Goal: Task Accomplishment & Management: Manage account settings

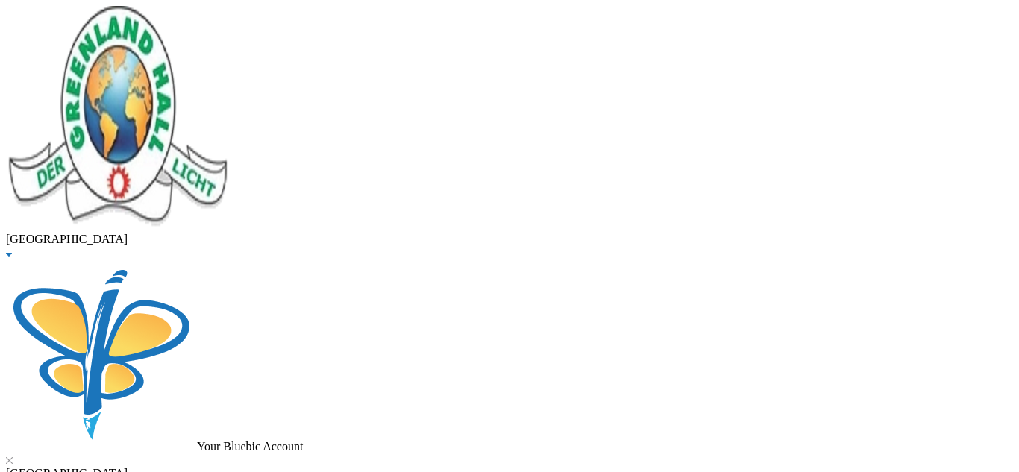
checkbox input "true"
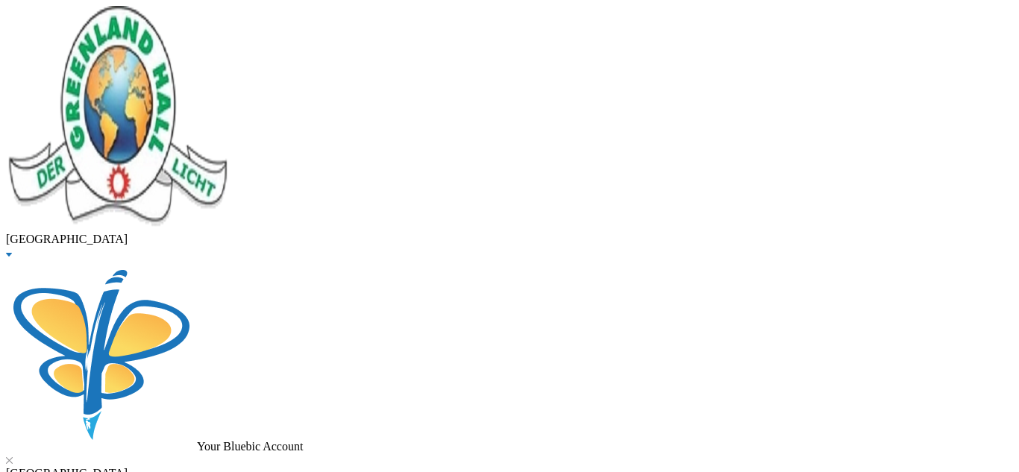
type input "10000"
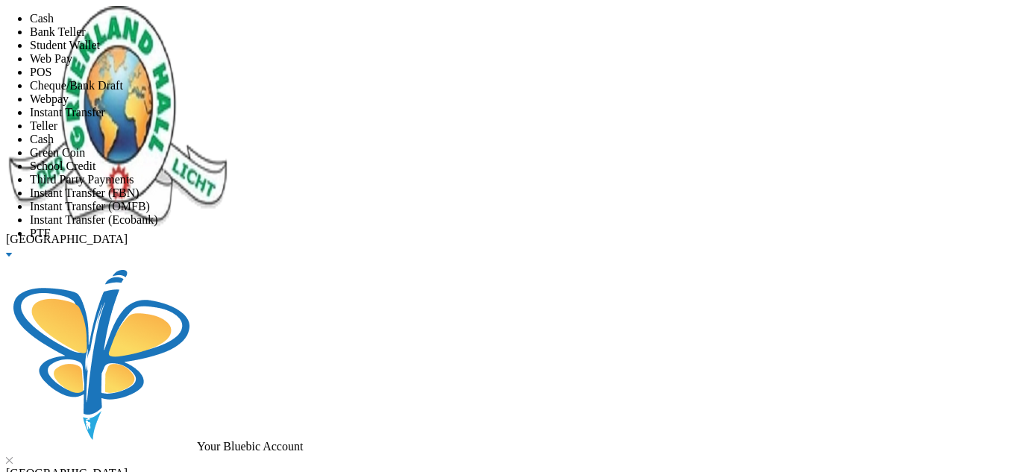
scroll to position [175, 0]
click at [459, 186] on li "Instant Transfer (FBN)" at bounding box center [524, 192] width 989 height 13
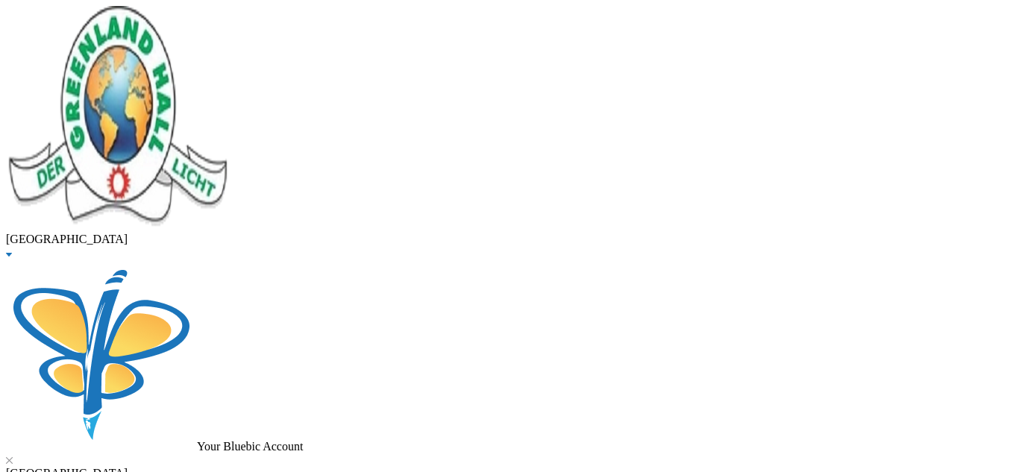
scroll to position [95, 0]
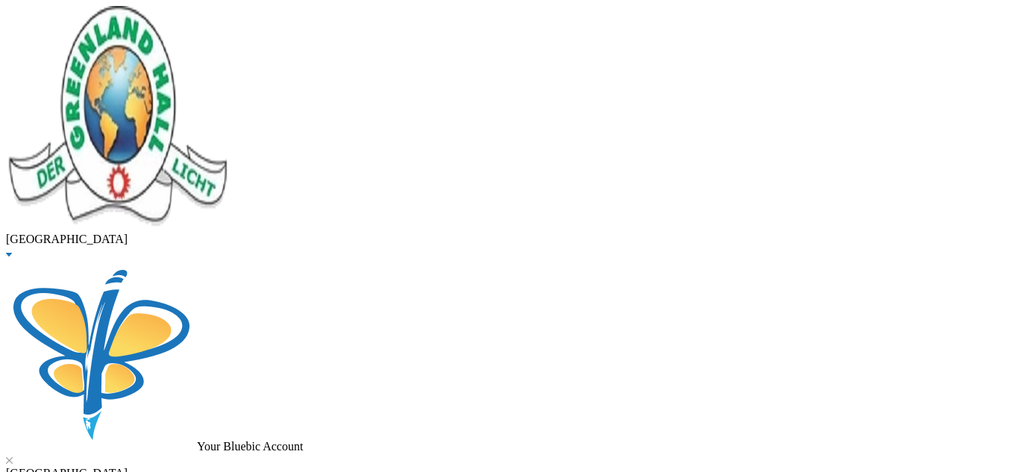
type input "[DATE]"
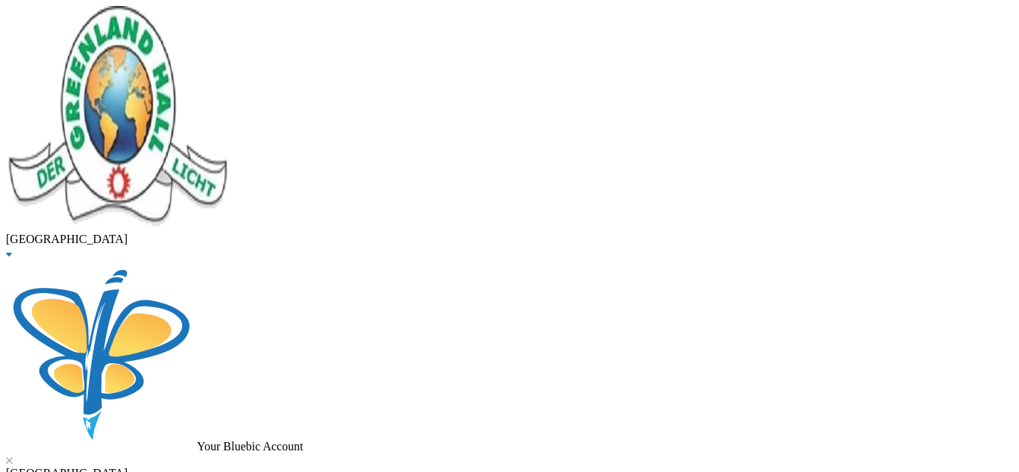
checkbox input "true"
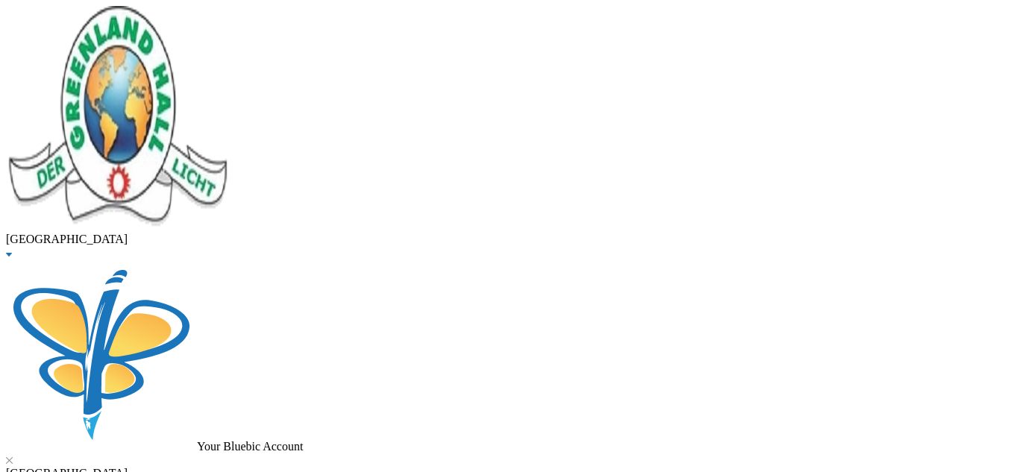
checkbox input "true"
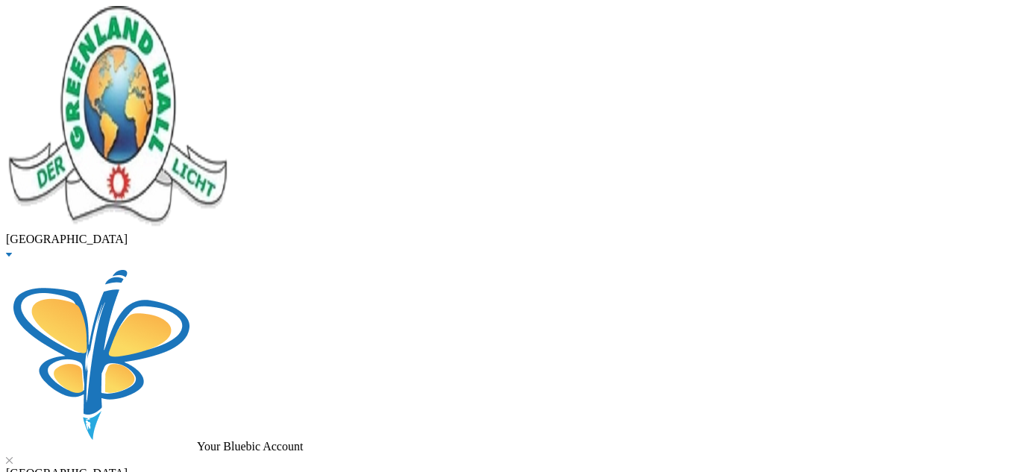
checkbox input "true"
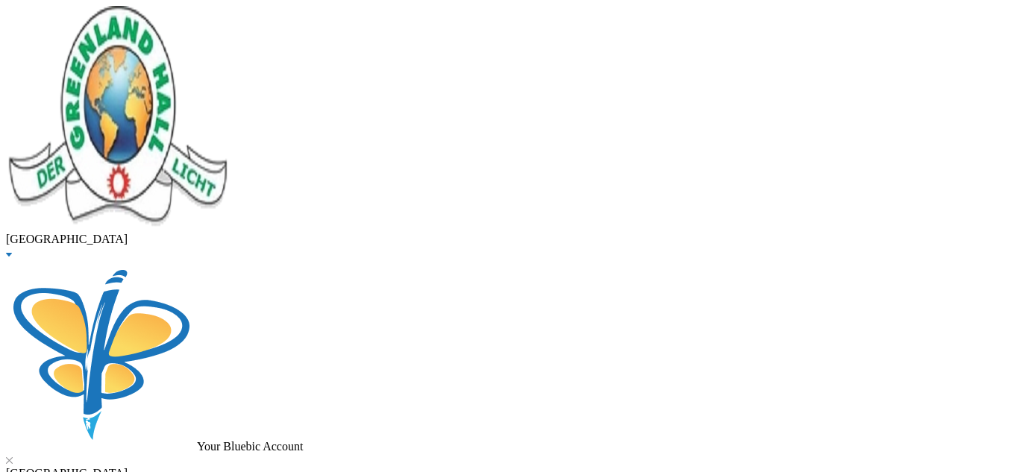
checkbox input "false"
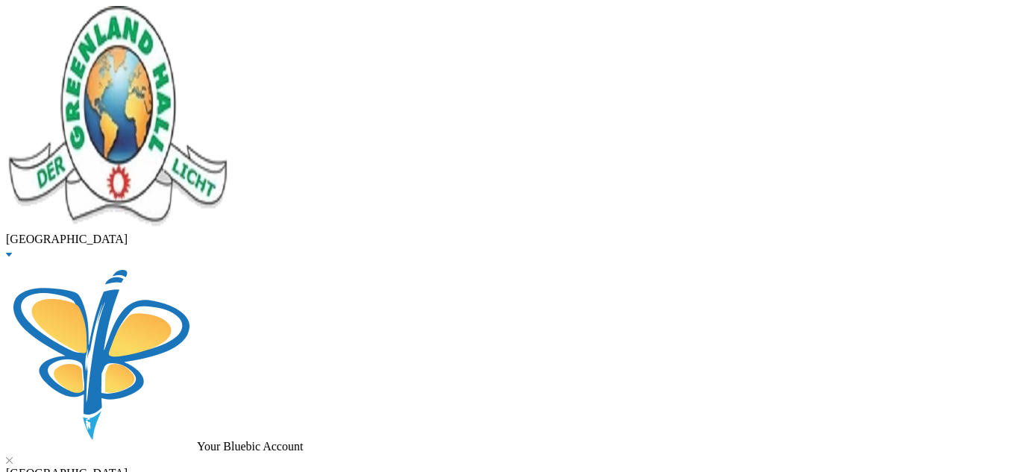
checkbox input "false"
checkbox input "true"
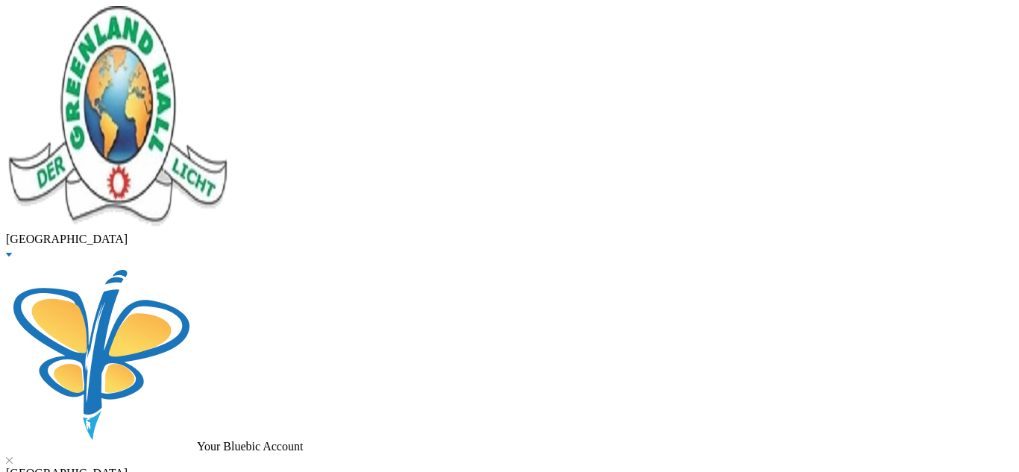
type input "111000"
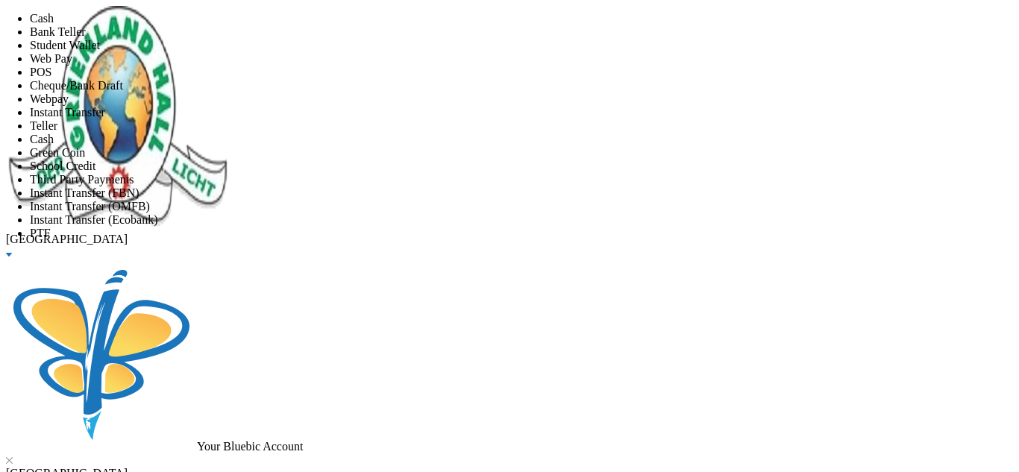
scroll to position [175, 0]
click at [471, 186] on li "Instant Transfer (FBN)" at bounding box center [524, 192] width 989 height 13
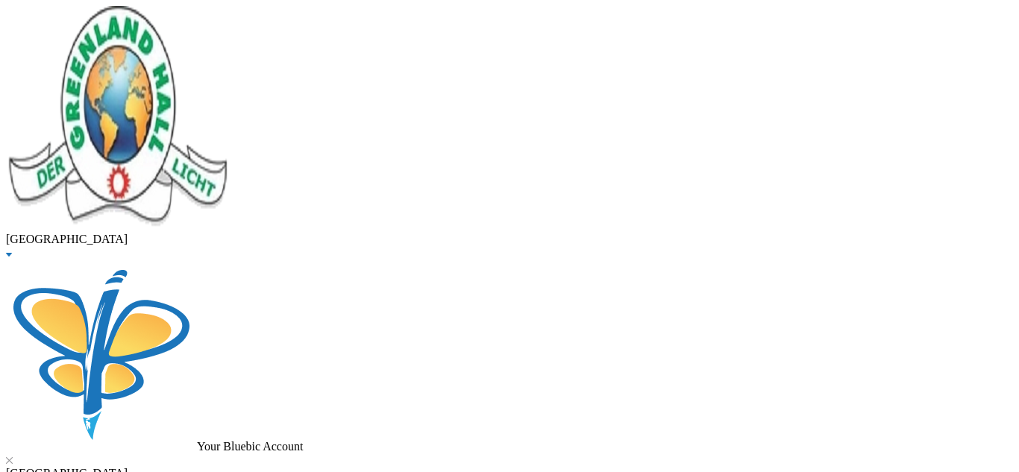
type input "[DATE]"
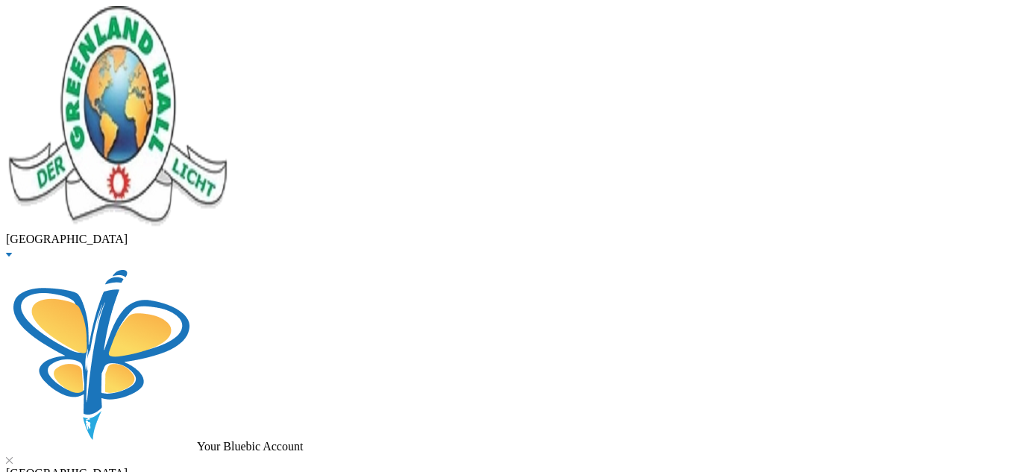
scroll to position [44, 0]
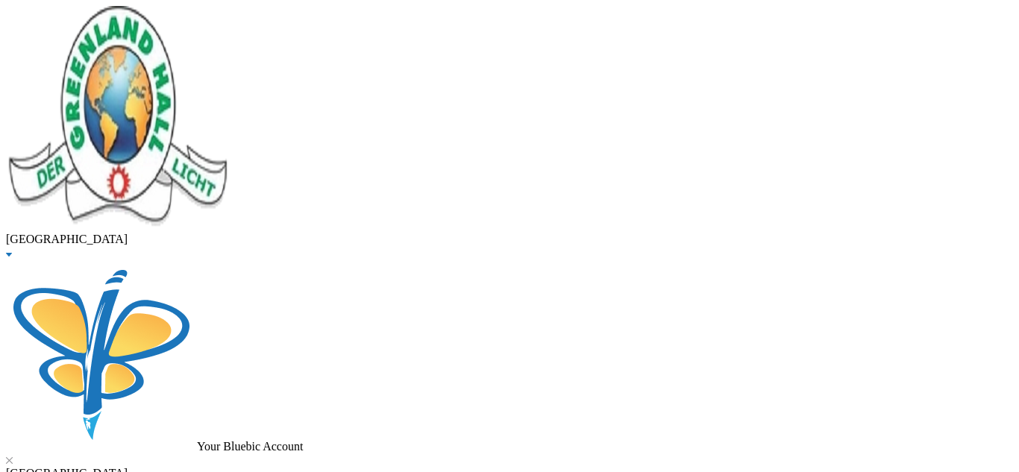
checkbox input "true"
type input "5000"
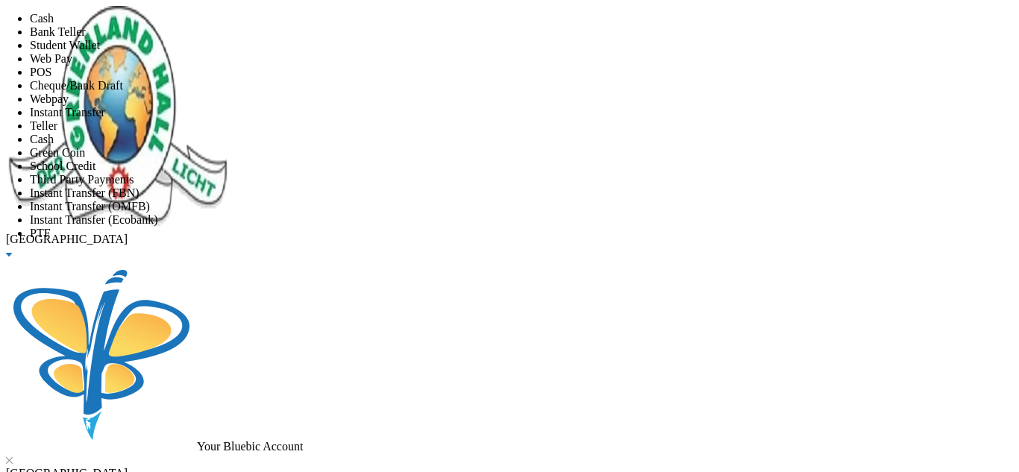
scroll to position [175, 0]
click at [498, 227] on li "PTF" at bounding box center [524, 233] width 989 height 13
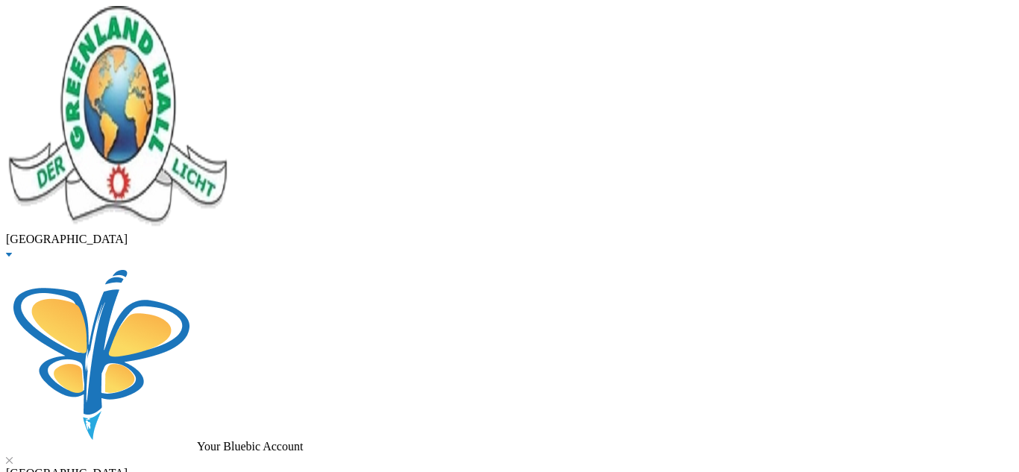
scroll to position [95, 0]
type input "[DATE]"
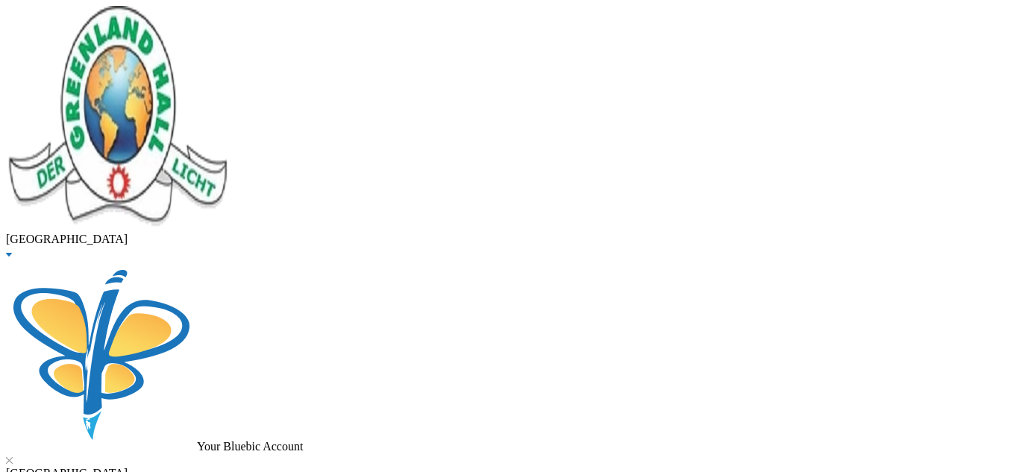
drag, startPoint x: 286, startPoint y: 116, endPoint x: 19, endPoint y: 124, distance: 267.9
type input "babaniyi"
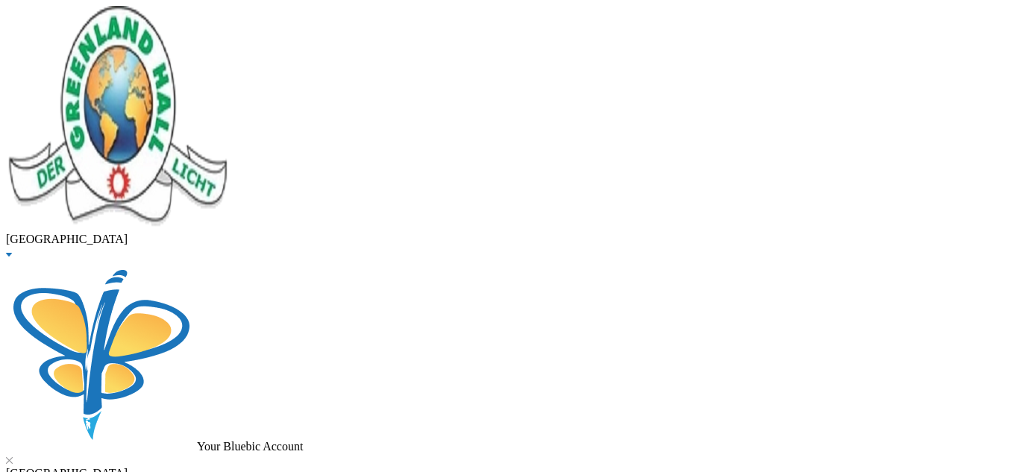
checkbox input "true"
checkbox input "false"
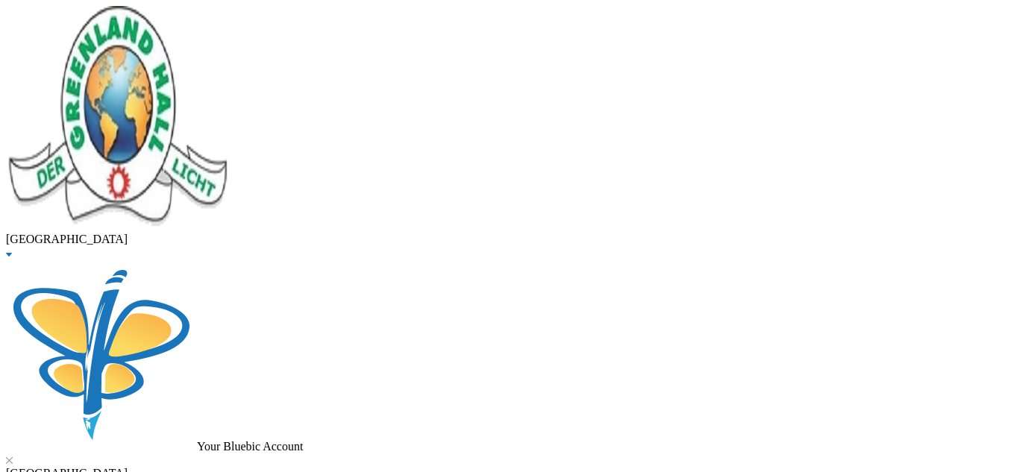
checkbox input "true"
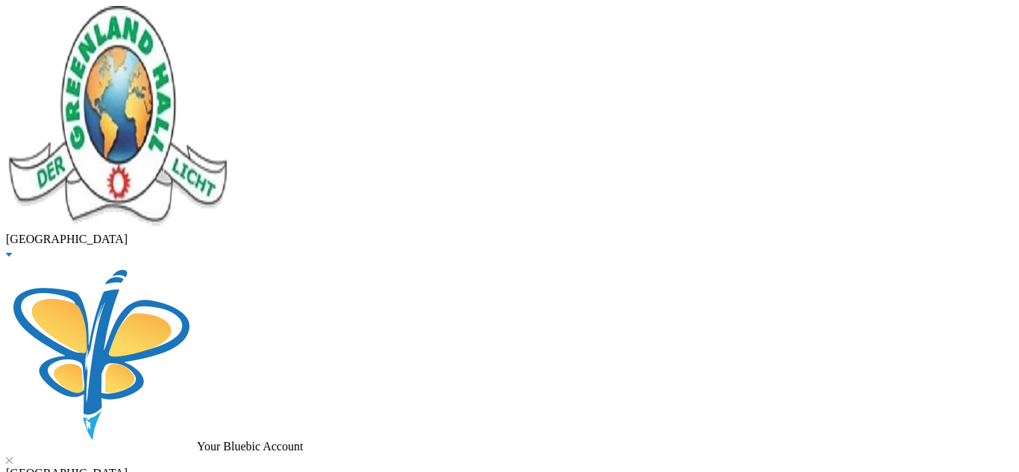
click at [177, 16] on button "Assign to ( 1 ) selected students" at bounding box center [103, 8] width 148 height 16
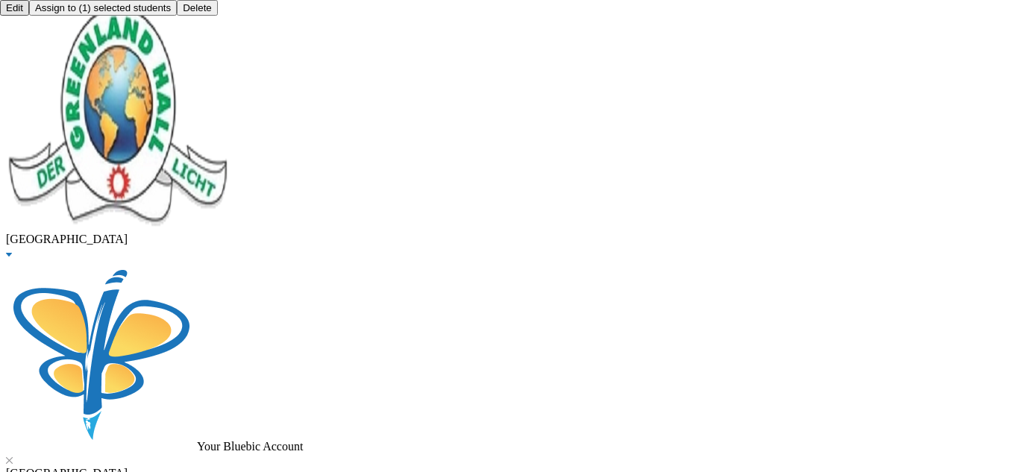
click at [177, 16] on button "Assign to ( 1 ) selected students" at bounding box center [103, 8] width 148 height 16
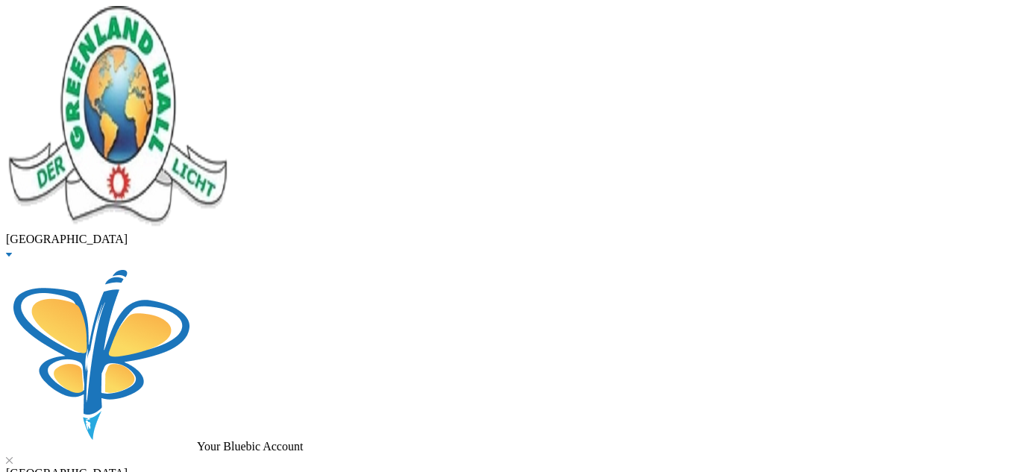
click at [177, 16] on button "Assign to ( 1 ) selected students" at bounding box center [103, 8] width 148 height 16
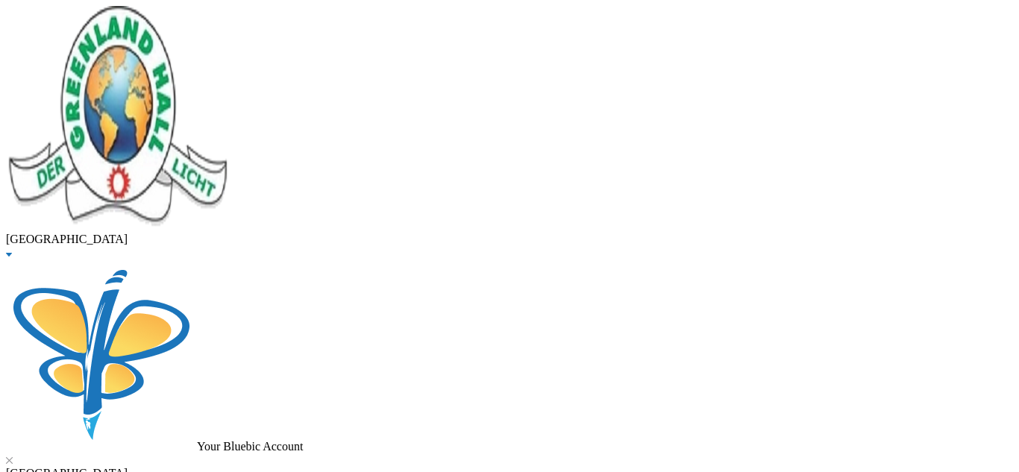
click at [177, 16] on button "Assign to ( 1 ) selected students" at bounding box center [103, 8] width 148 height 16
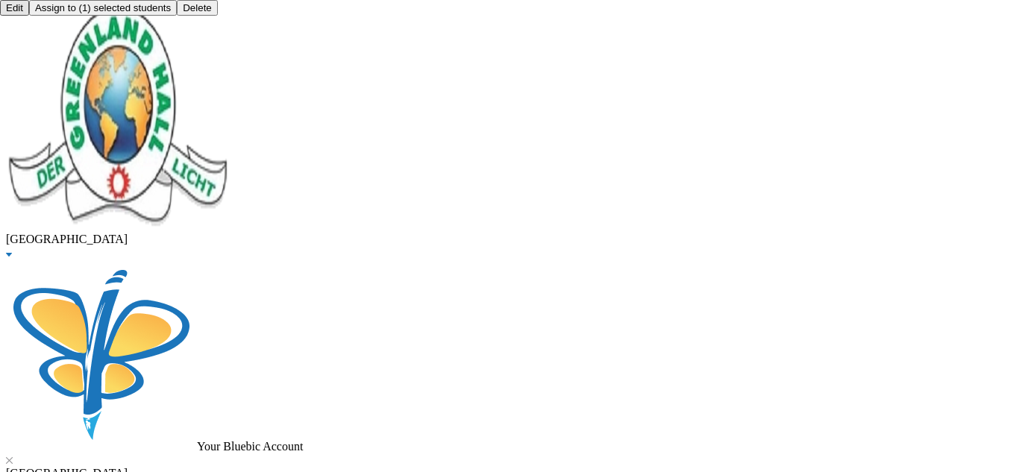
click at [177, 16] on button "Assign to ( 1 ) selected students" at bounding box center [103, 8] width 148 height 16
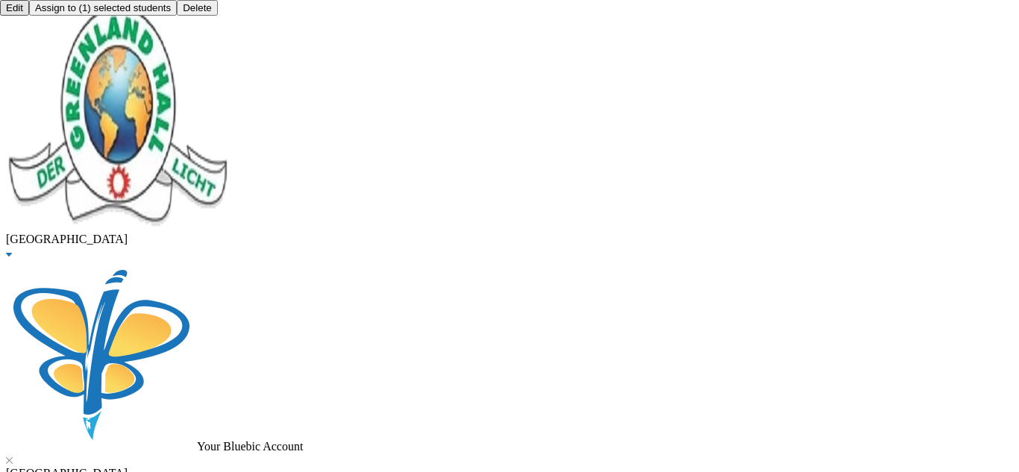
click at [177, 16] on button "Assign to ( 1 ) selected students" at bounding box center [103, 8] width 148 height 16
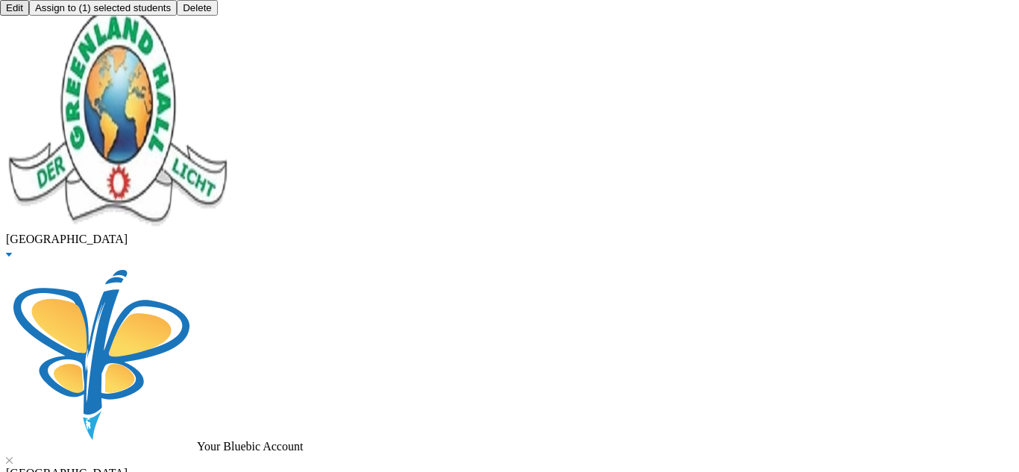
click at [177, 16] on button "Assign to ( 1 ) selected students" at bounding box center [103, 8] width 148 height 16
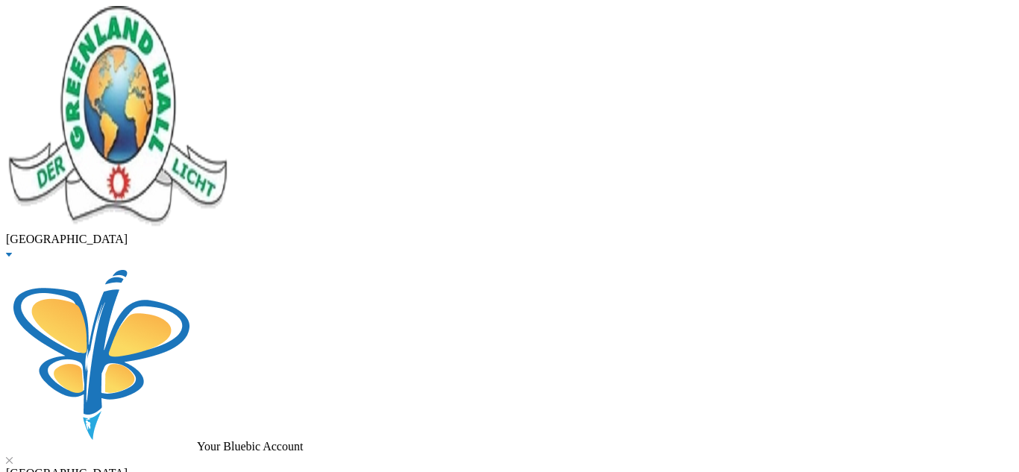
click at [177, 16] on button "Assign to ( 1 ) selected students" at bounding box center [103, 8] width 148 height 16
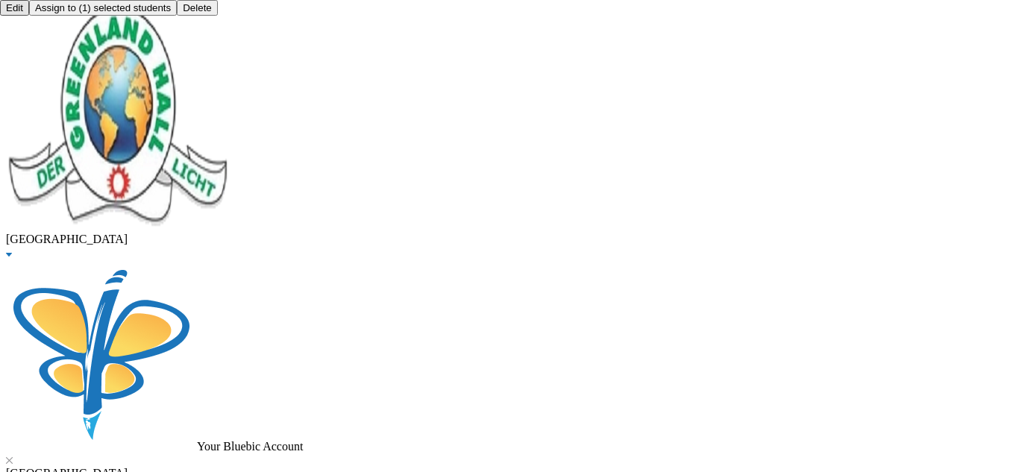
click at [177, 16] on button "Assign to ( 1 ) selected students" at bounding box center [103, 8] width 148 height 16
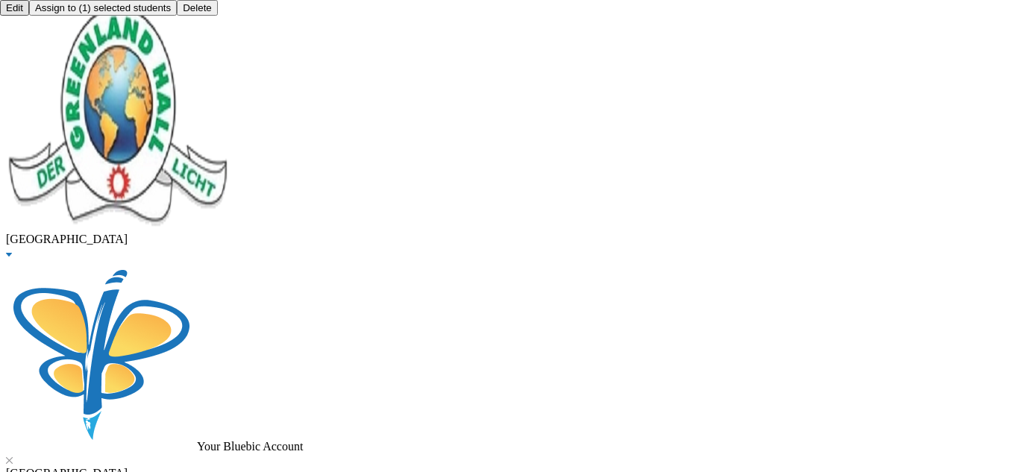
click at [177, 16] on button "Assign to ( 1 ) selected students" at bounding box center [103, 8] width 148 height 16
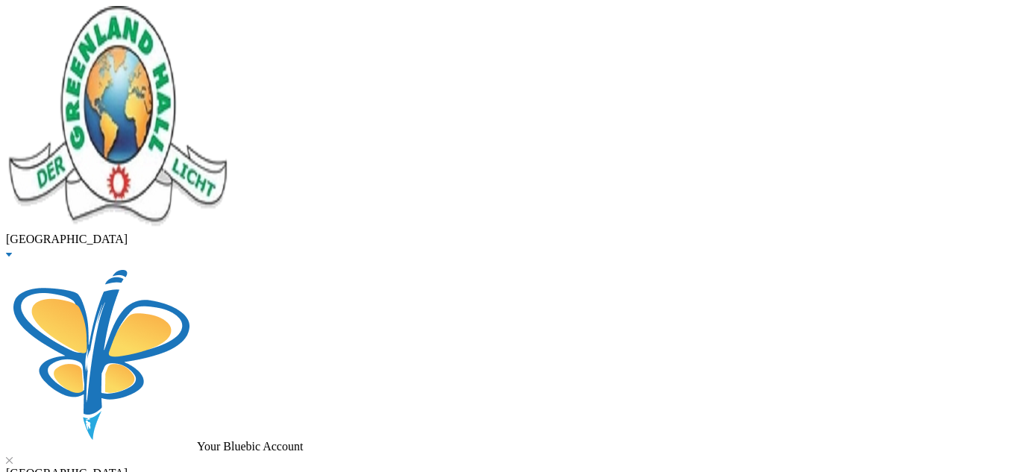
click at [177, 16] on button "Assign to ( 1 ) selected students" at bounding box center [103, 8] width 148 height 16
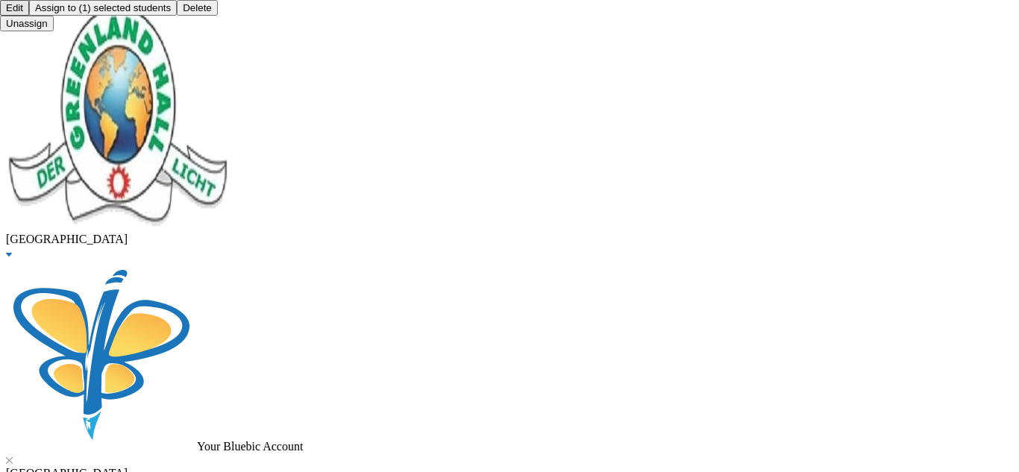
click at [177, 16] on button "Assign to ( 1 ) selected students" at bounding box center [103, 8] width 148 height 16
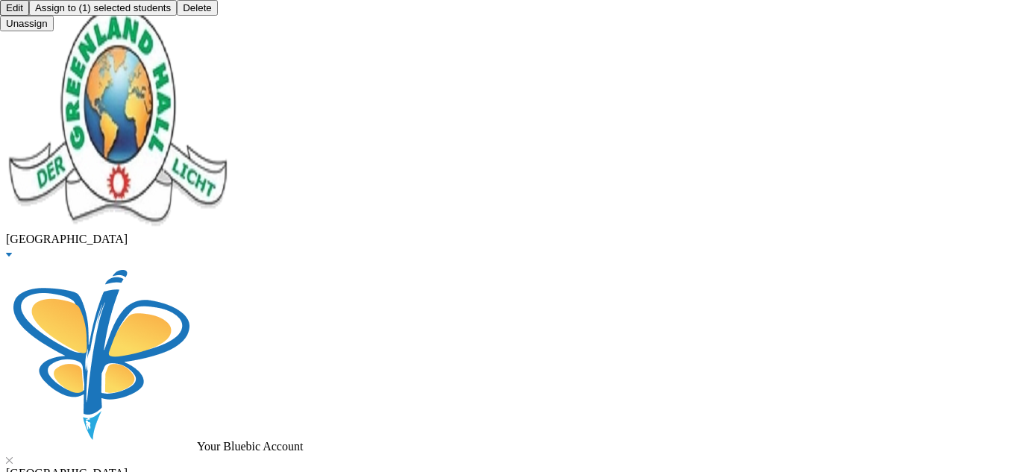
click at [177, 16] on button "Assign to ( 1 ) selected students" at bounding box center [103, 8] width 148 height 16
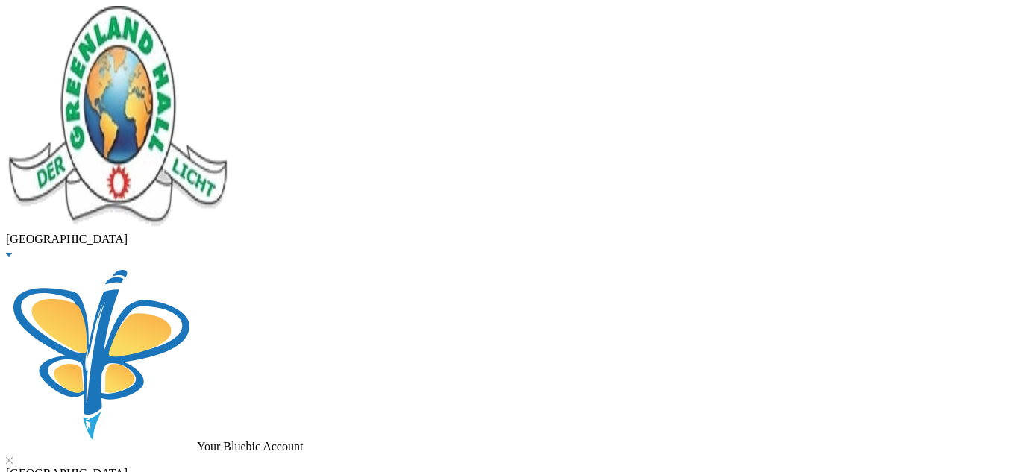
checkbox input "true"
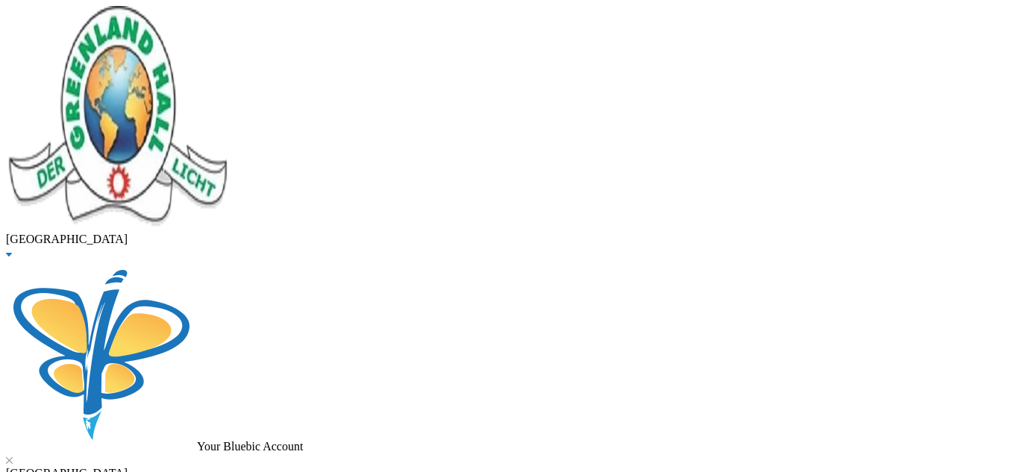
type input "10000"
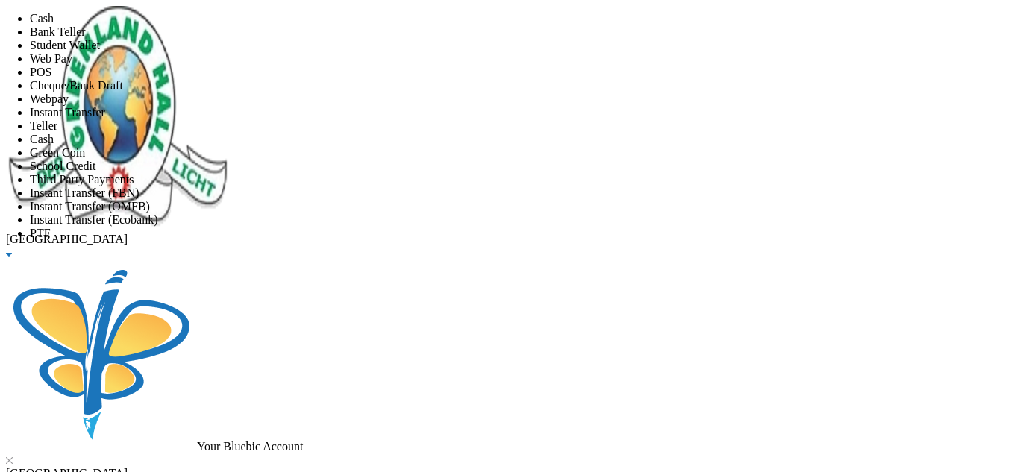
scroll to position [175, 0]
click at [472, 186] on li "Instant Transfer (FBN)" at bounding box center [524, 192] width 989 height 13
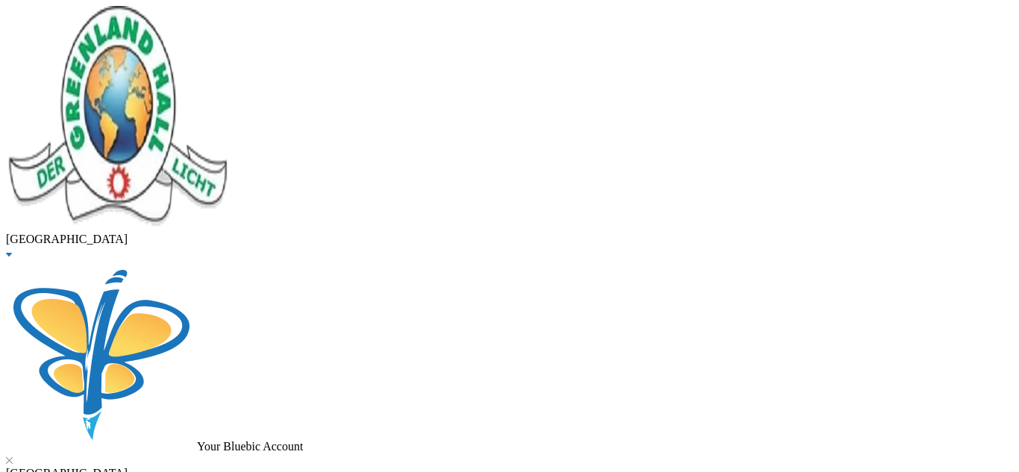
scroll to position [95, 0]
type input "[DATE]"
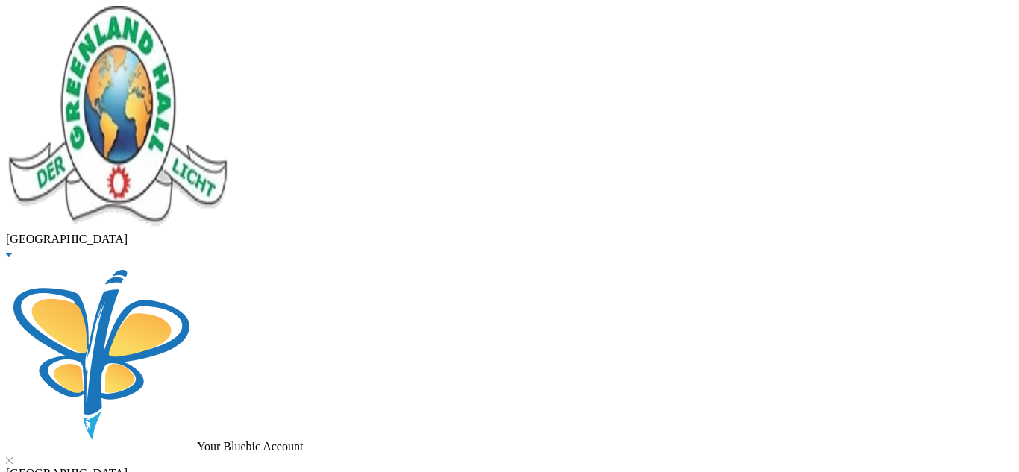
checkbox input "true"
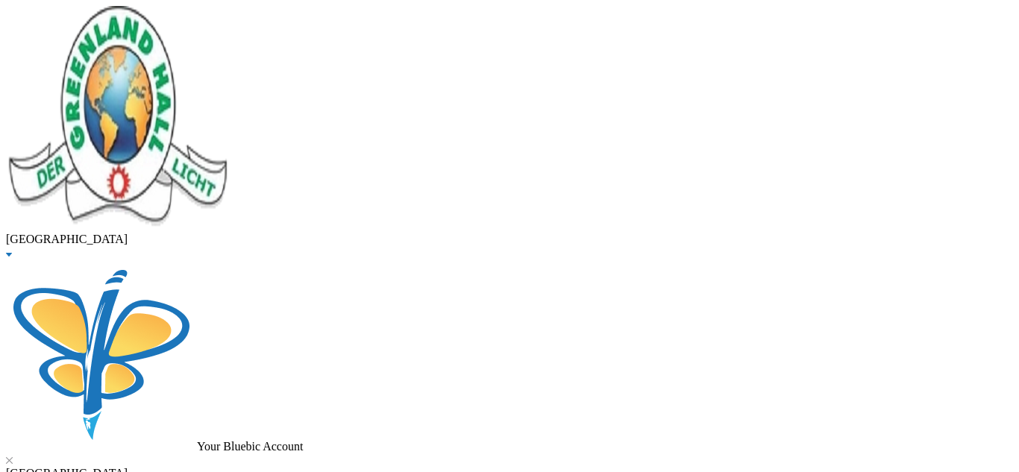
checkbox input "true"
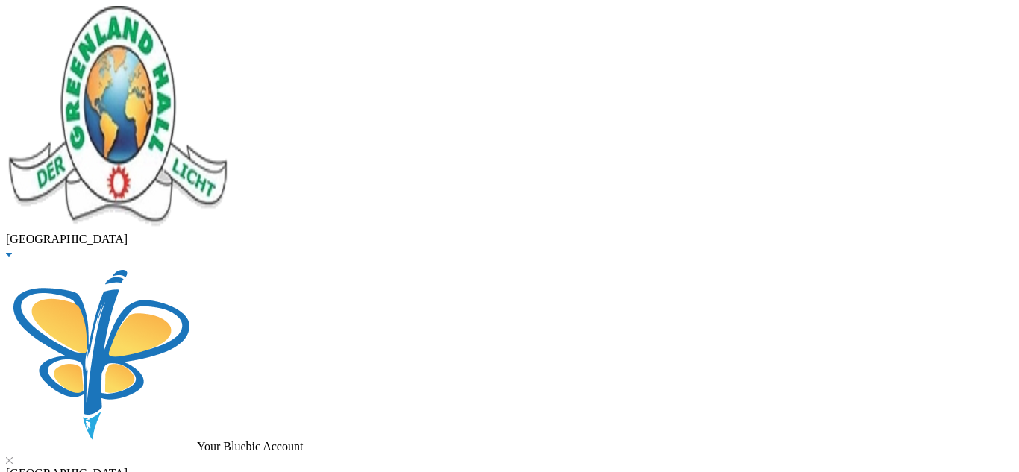
checkbox input "true"
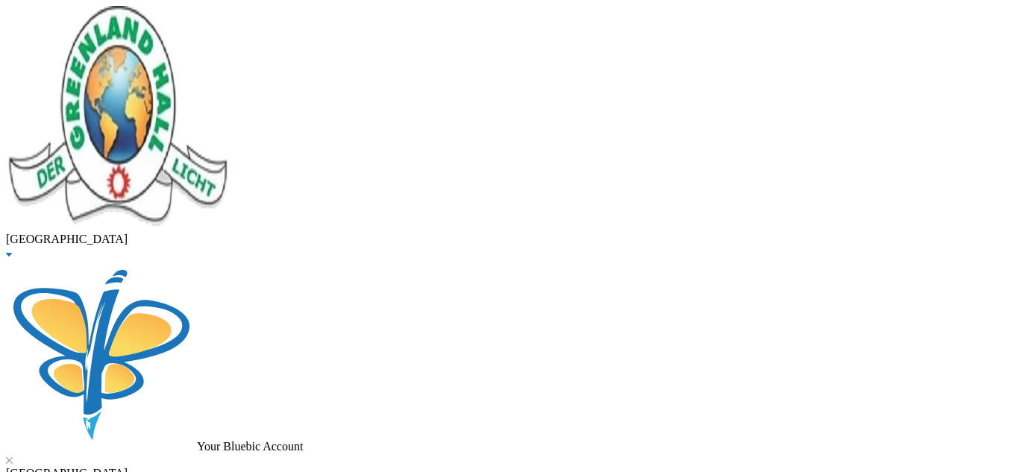
checkbox input "true"
checkbox input "false"
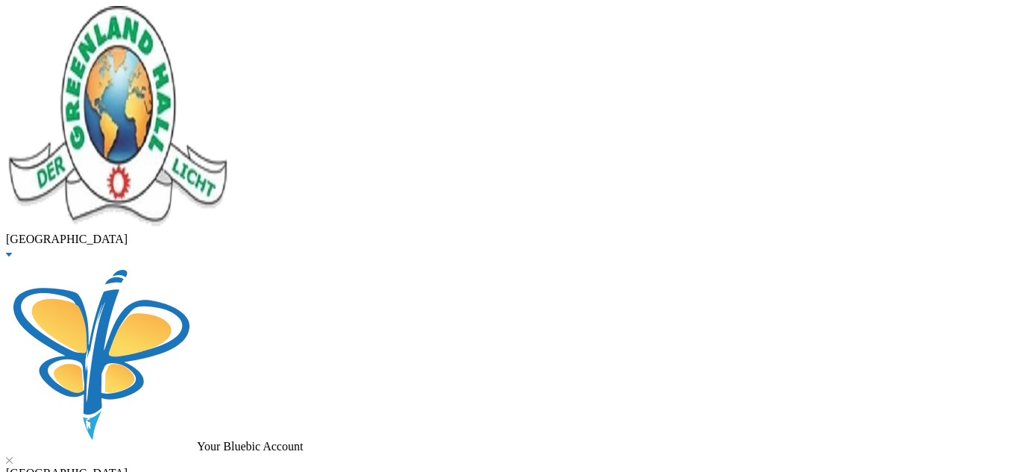
checkbox input "false"
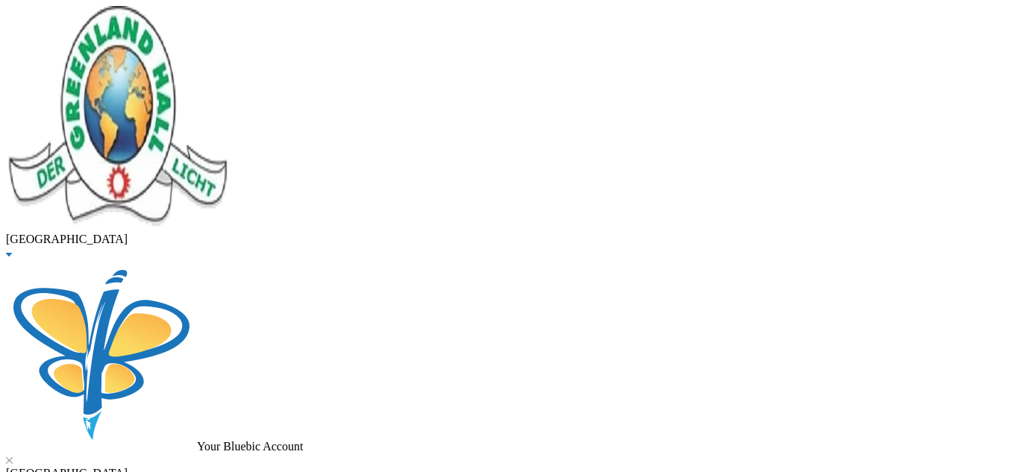
type input "321000"
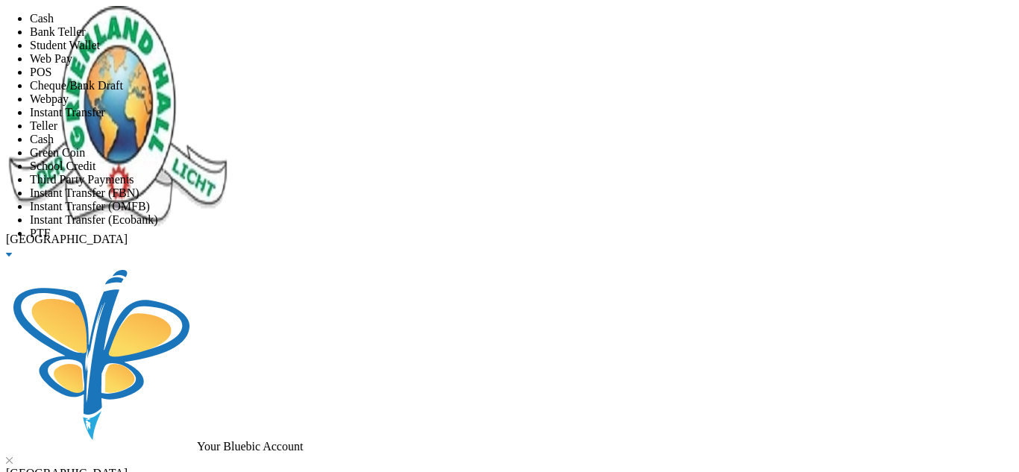
scroll to position [175, 0]
click at [497, 186] on li "Instant Transfer (FBN)" at bounding box center [524, 192] width 989 height 13
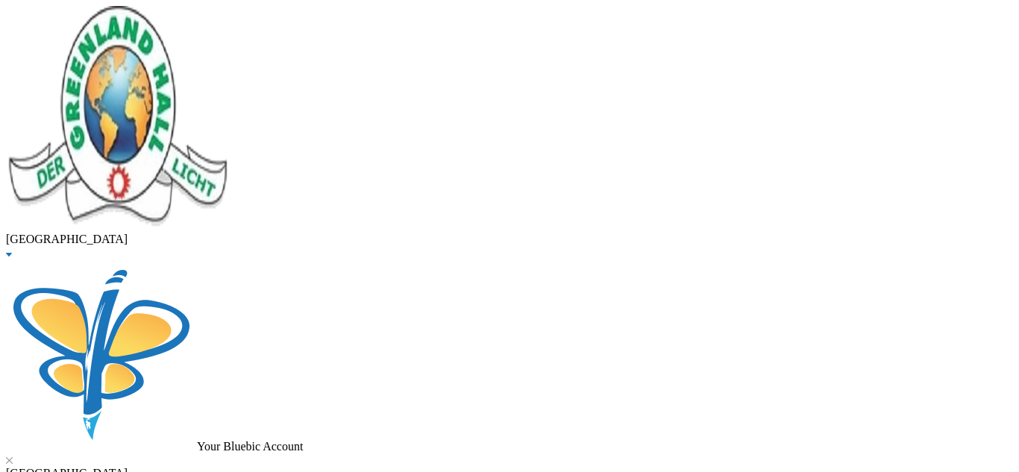
scroll to position [401, 0]
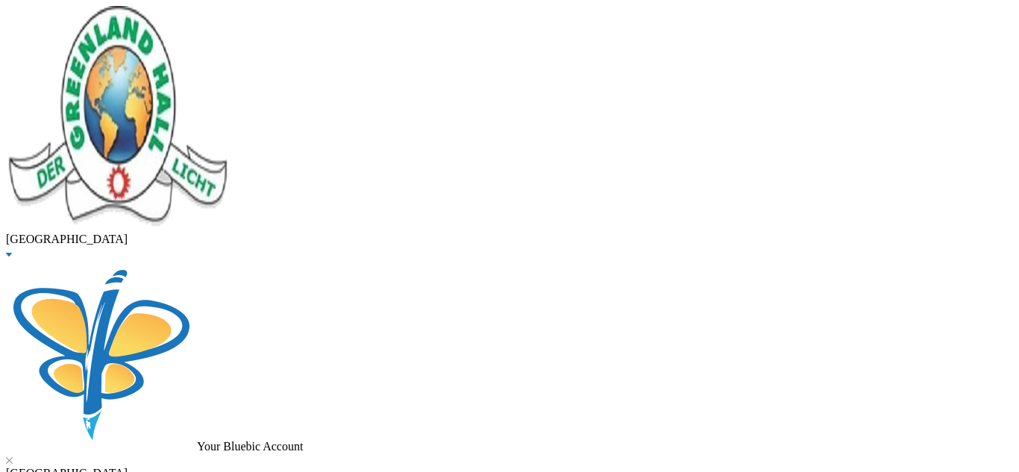
type input "[DATE]"
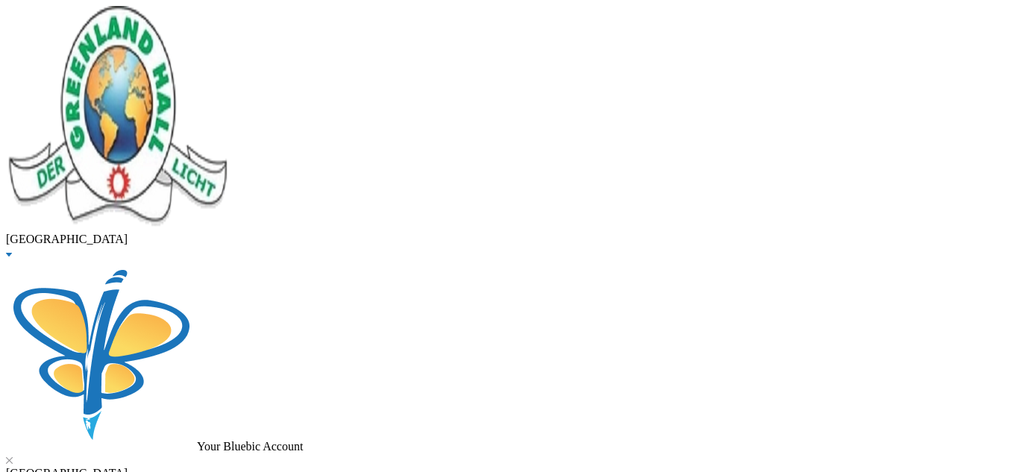
drag, startPoint x: 285, startPoint y: 115, endPoint x: 81, endPoint y: 119, distance: 204.4
type input "akintobi"
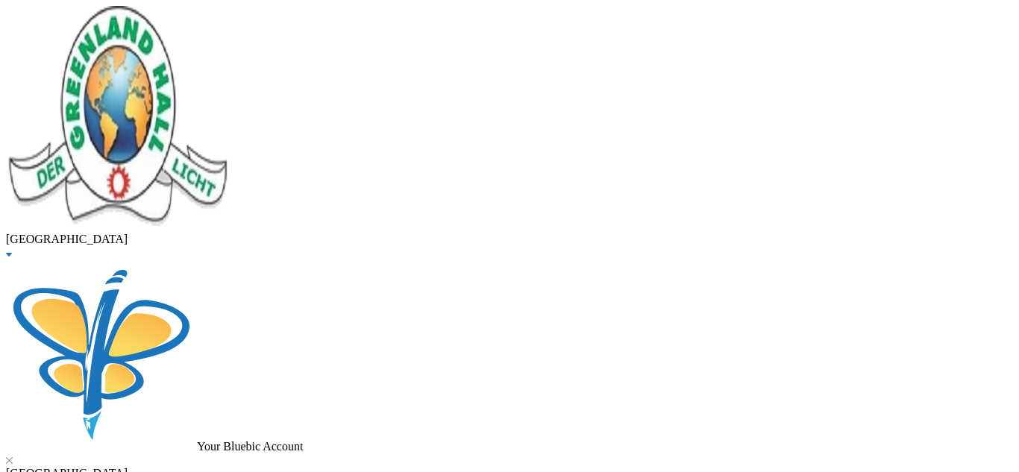
checkbox input "true"
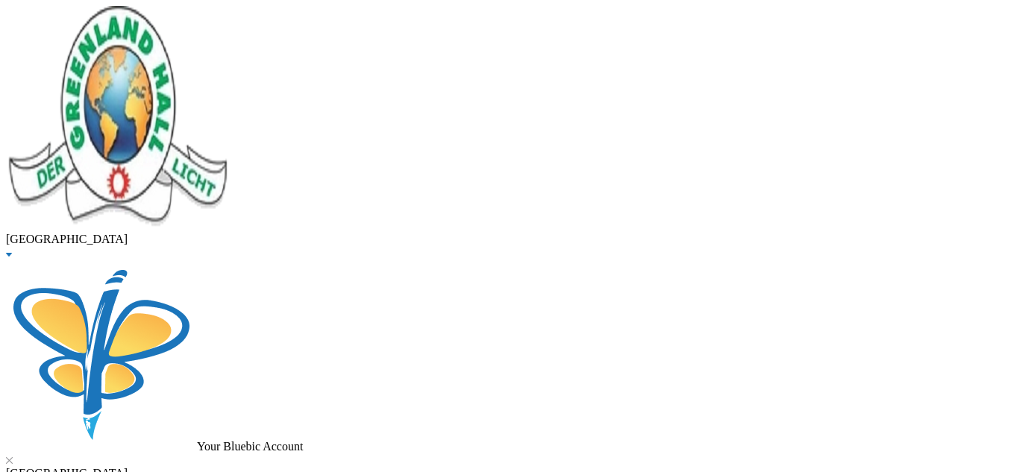
checkbox input "true"
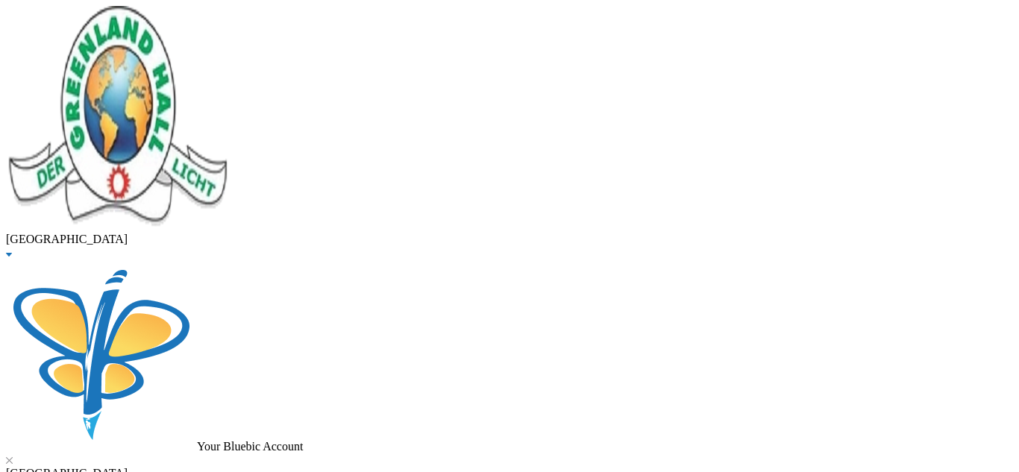
checkbox input "true"
type input "205000"
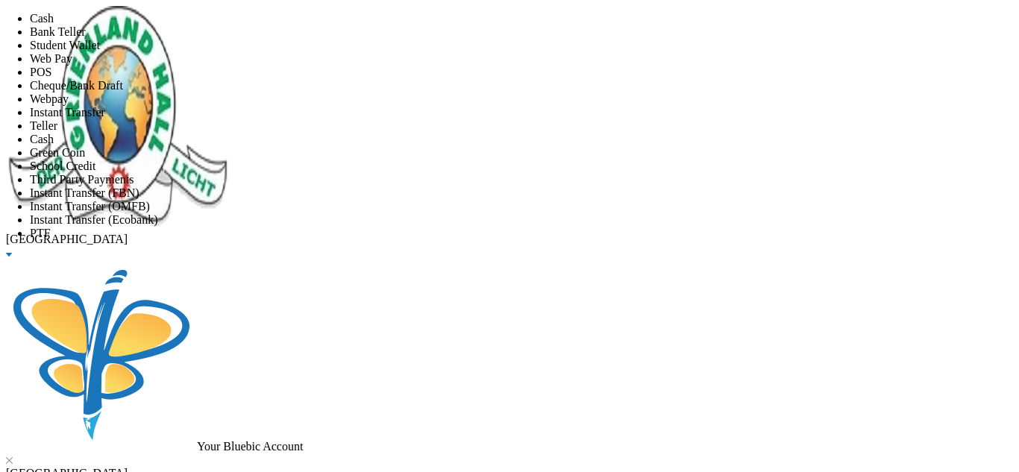
scroll to position [175, 0]
click at [479, 186] on li "Instant Transfer (FBN)" at bounding box center [524, 192] width 989 height 13
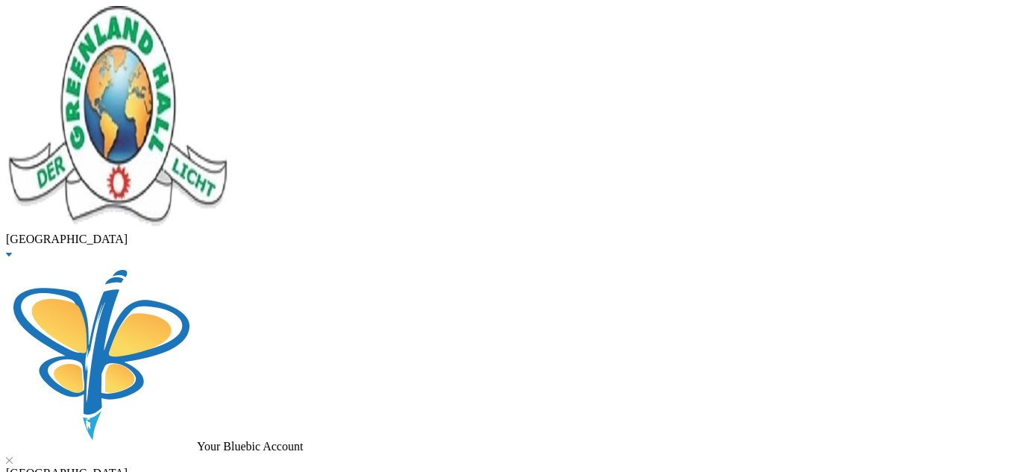
scroll to position [277, 0]
type input "[DATE]"
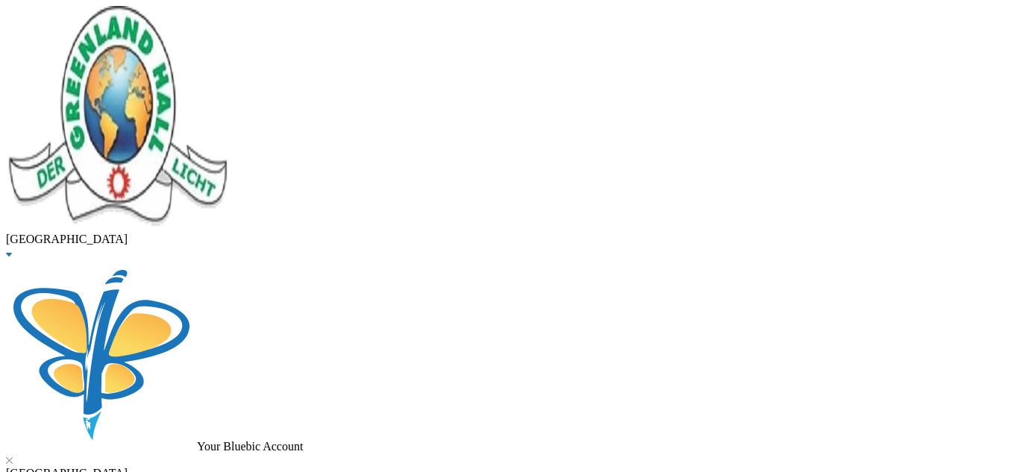
scroll to position [44, 0]
drag, startPoint x: 318, startPoint y: 121, endPoint x: 111, endPoint y: 114, distance: 206.7
type input "enang"
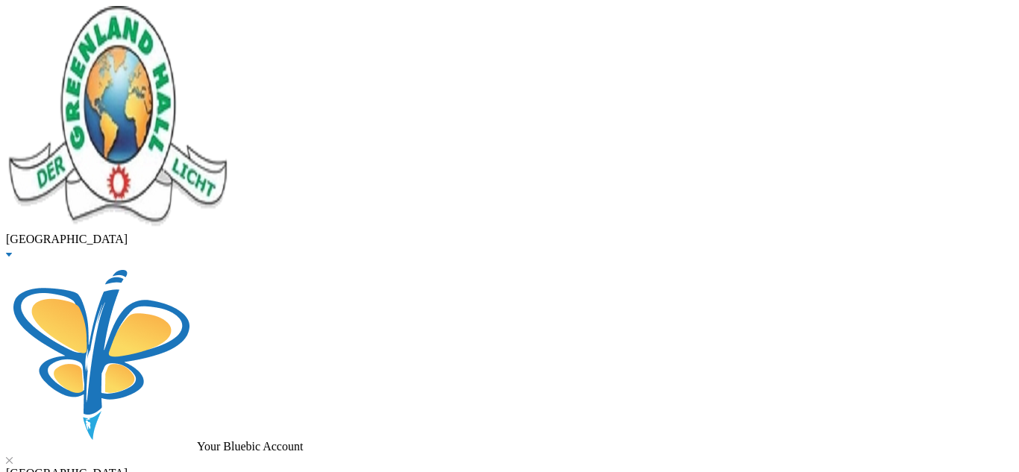
checkbox input "true"
checkbox input "false"
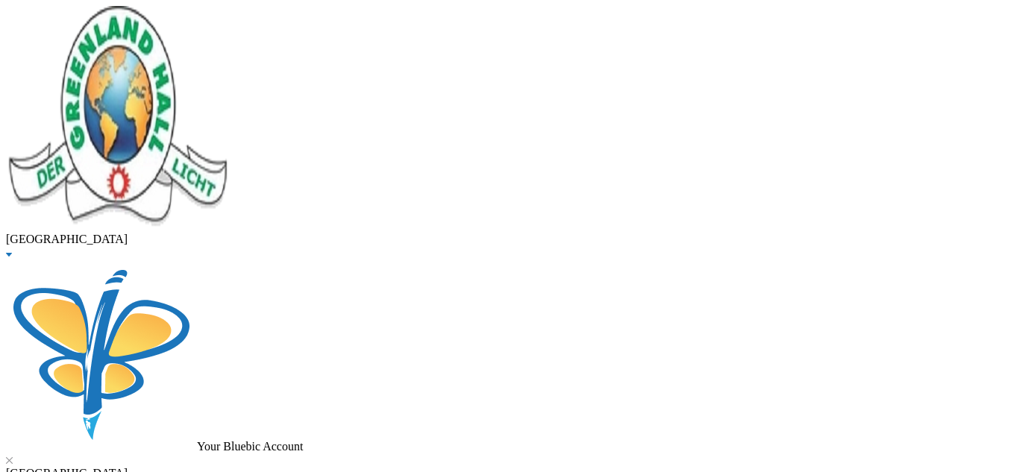
checkbox input "false"
checkbox input "true"
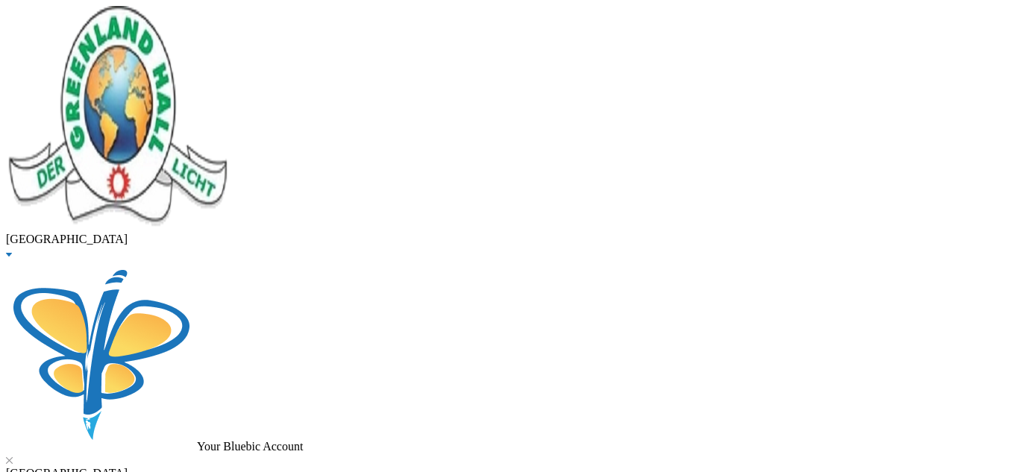
checkbox input "true"
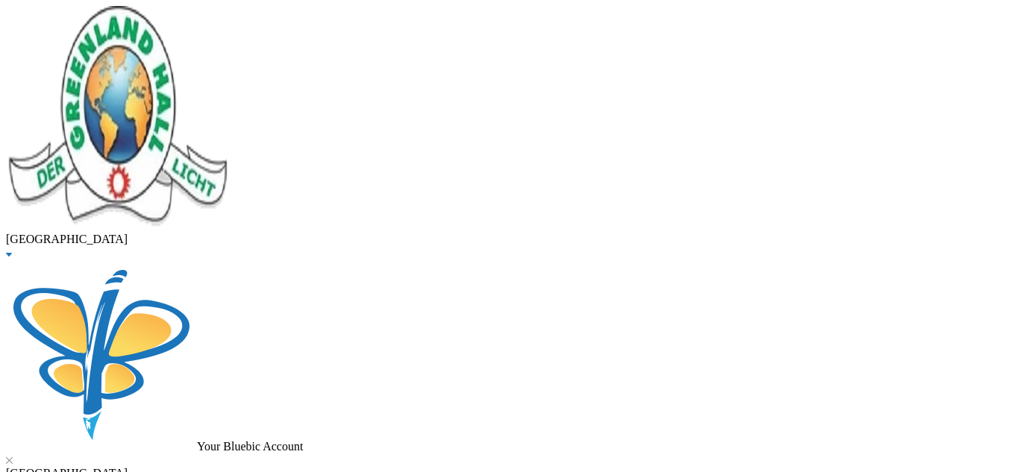
checkbox input "true"
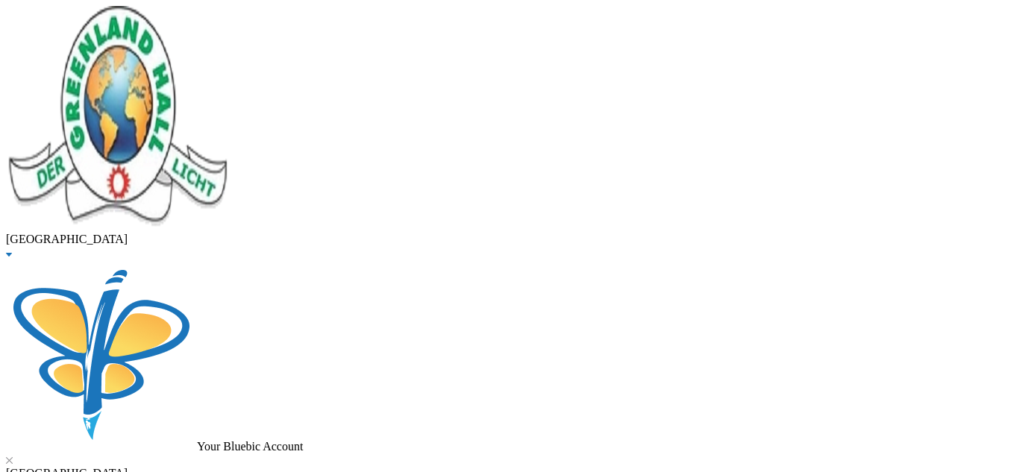
checkbox input "true"
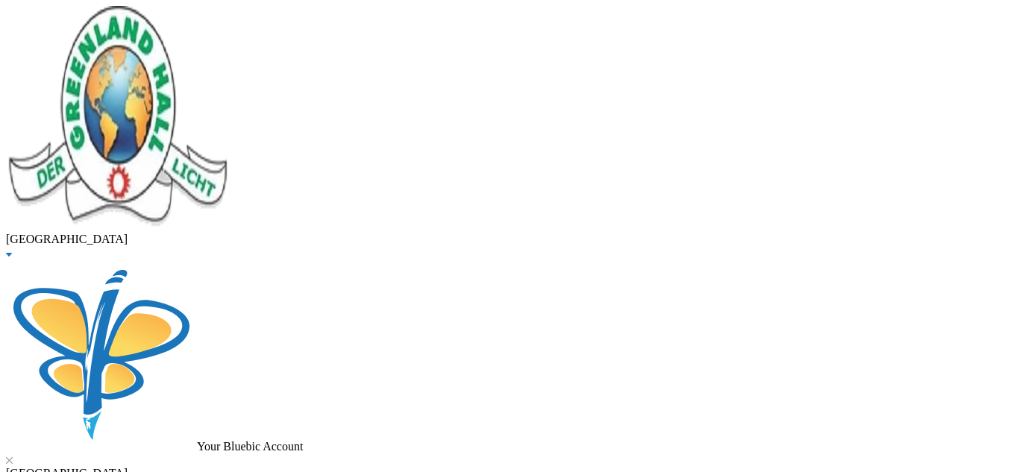
checkbox input "true"
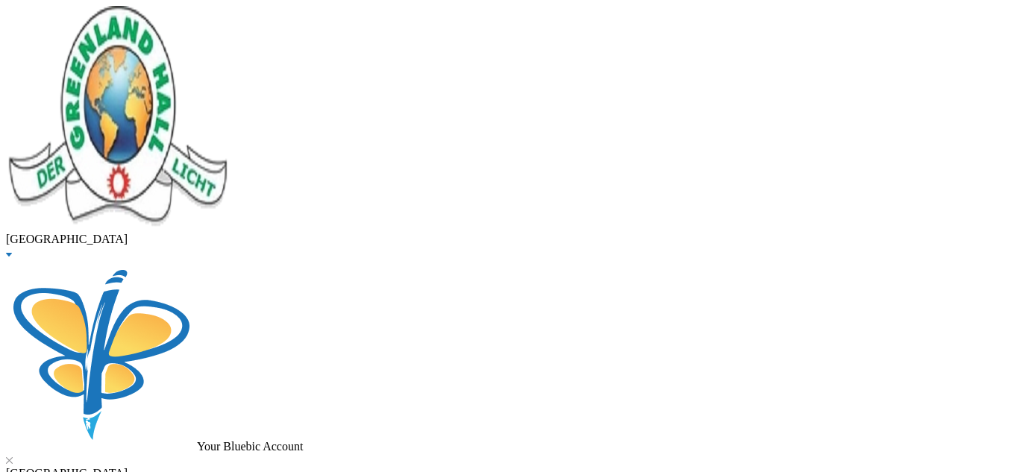
checkbox input "false"
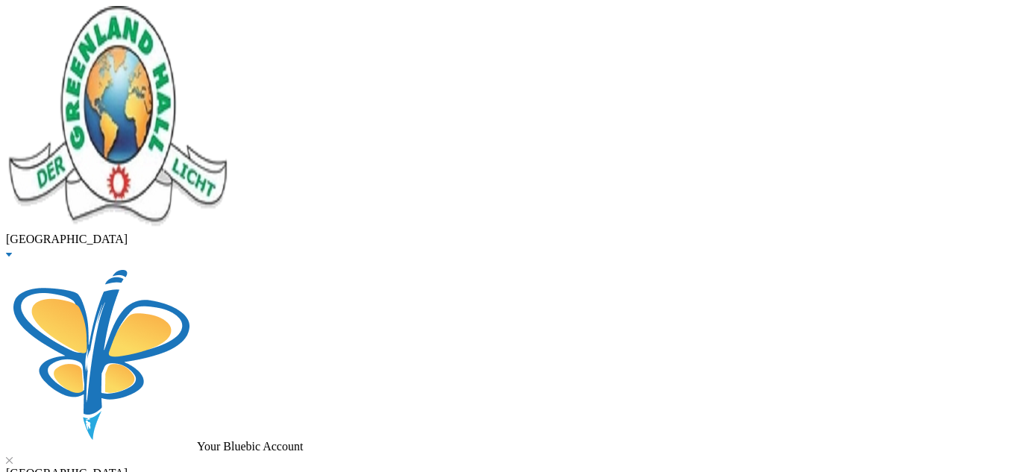
checkbox input "false"
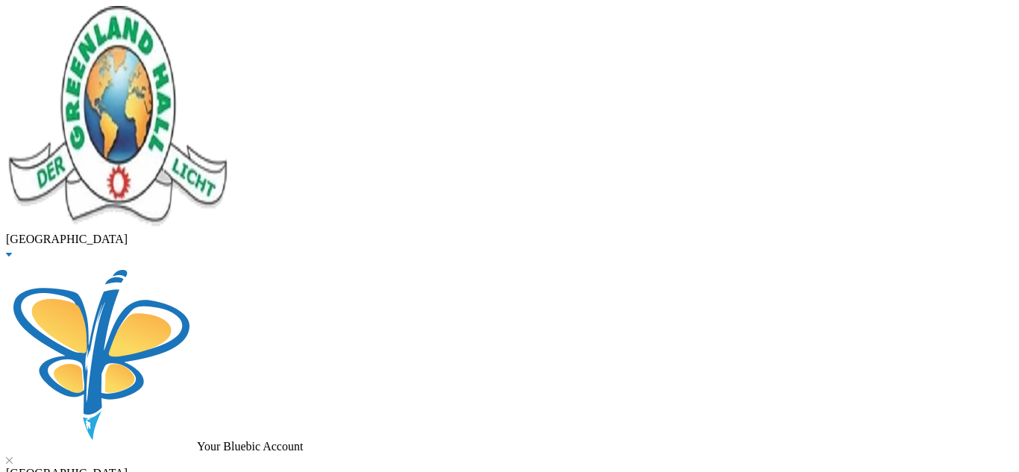
checkbox input "false"
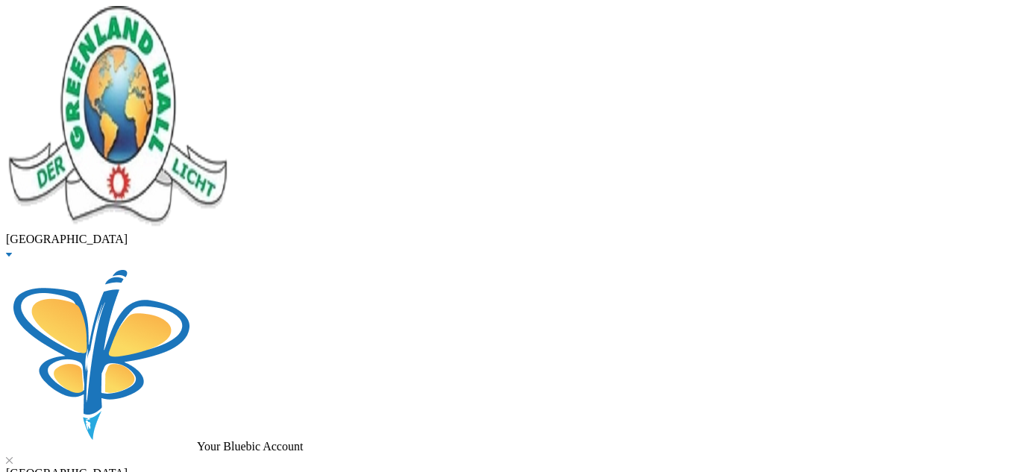
checkbox input "false"
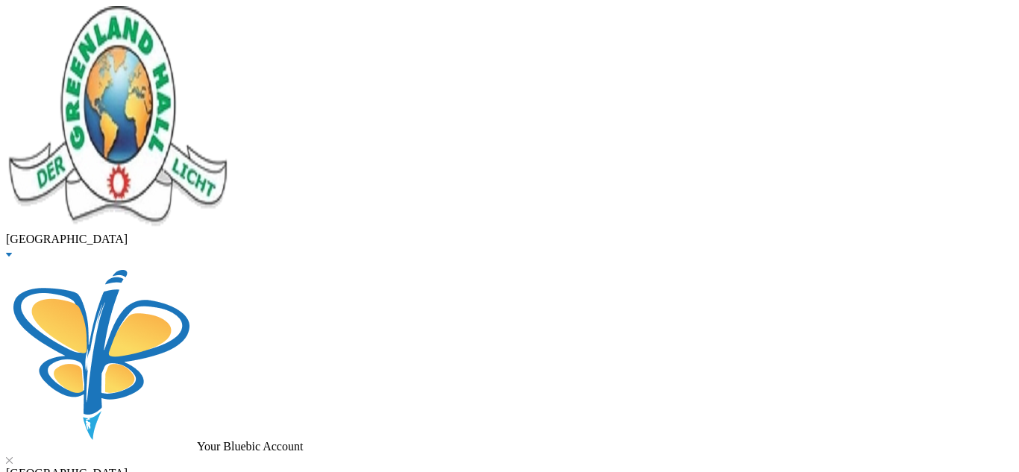
checkbox input "false"
checkbox input "true"
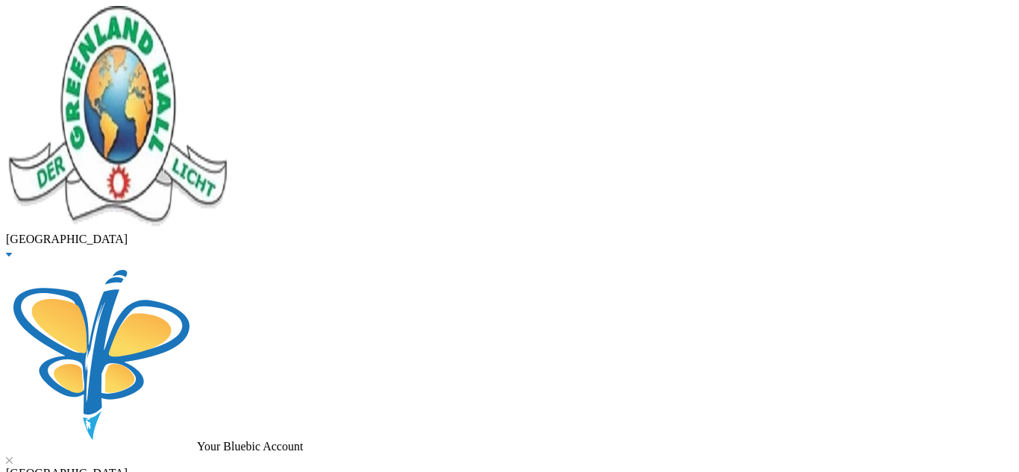
scroll to position [324, 0]
click at [177, 16] on button "Assign to ( 1 ) selected students" at bounding box center [103, 8] width 148 height 16
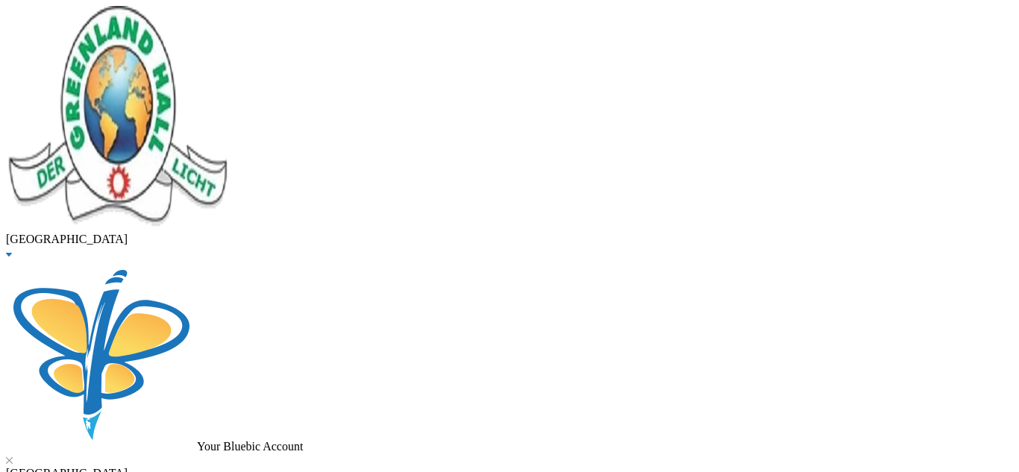
scroll to position [28, 0]
click at [177, 16] on button "Assign to ( 1 ) selected students" at bounding box center [103, 8] width 148 height 16
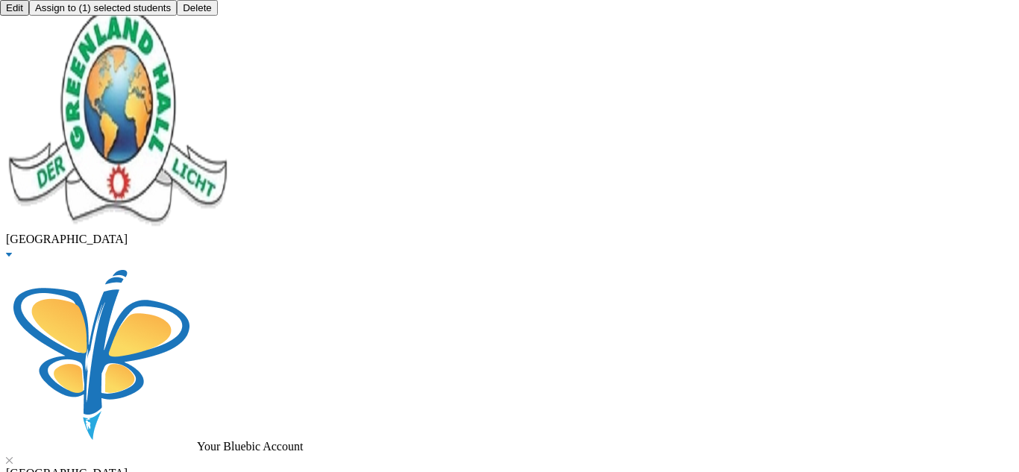
click at [69, 44] on button "OK" at bounding box center [56, 36] width 26 height 16
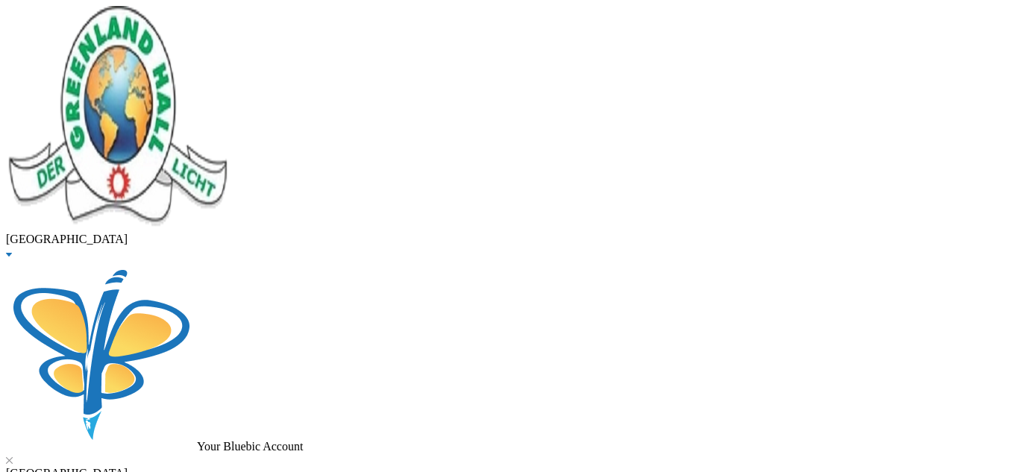
scroll to position [1, 0]
checkbox input "true"
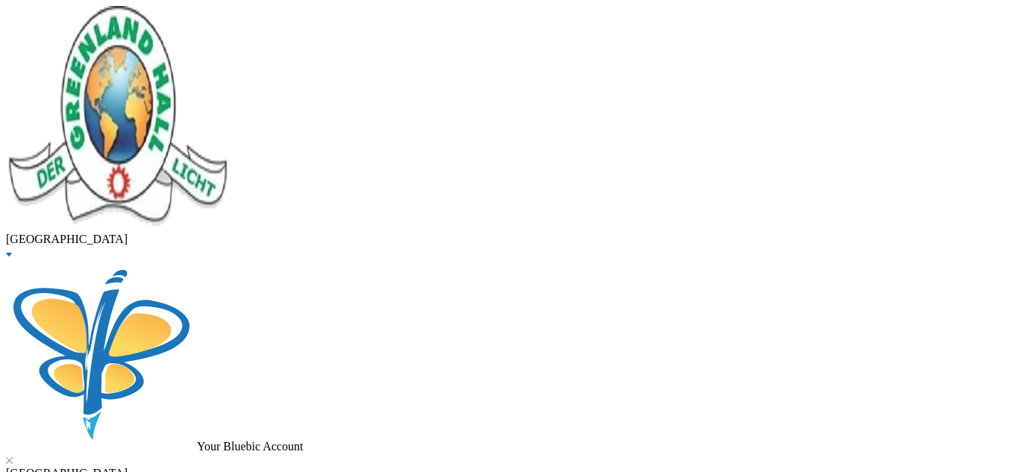
type input "110000"
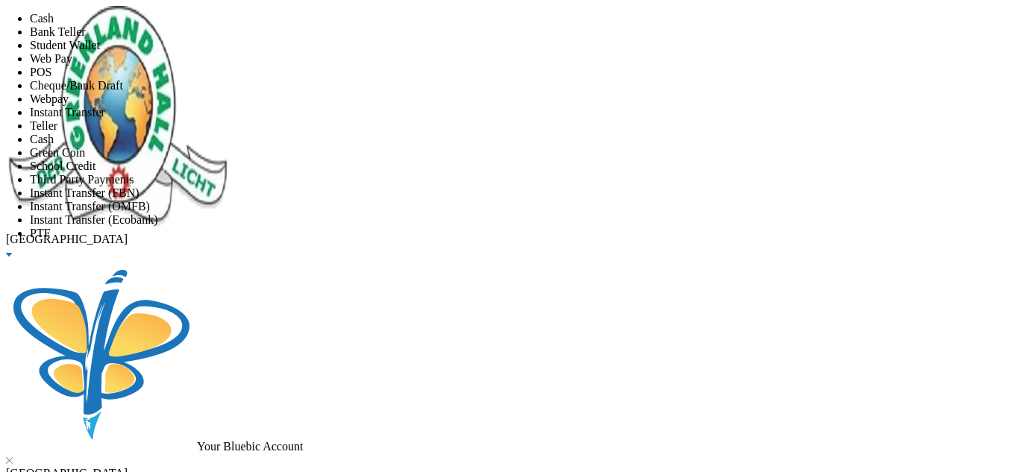
click at [389, 119] on li "Instant Transfer" at bounding box center [524, 112] width 989 height 13
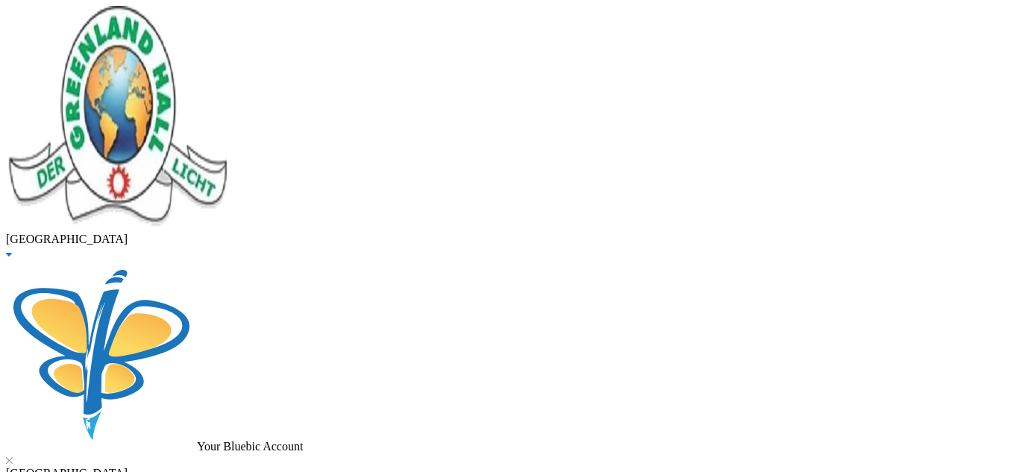
checkbox input "true"
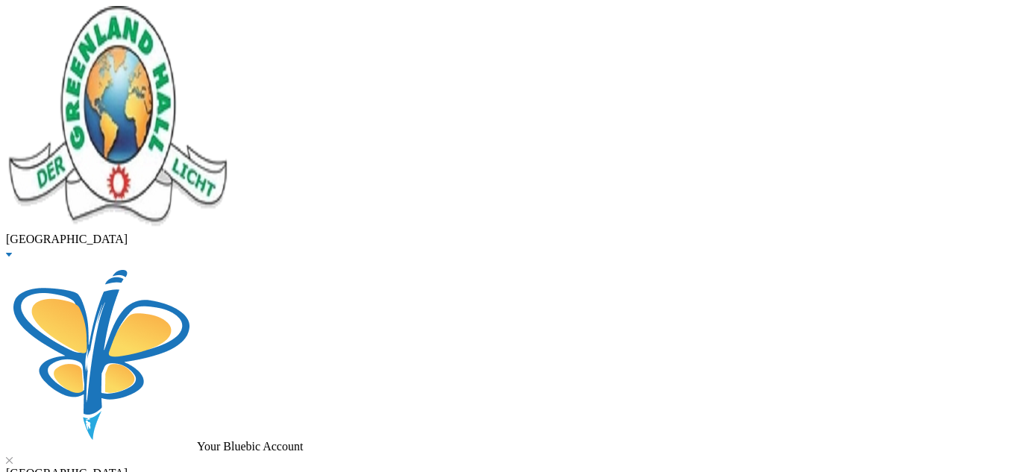
type input "100000"
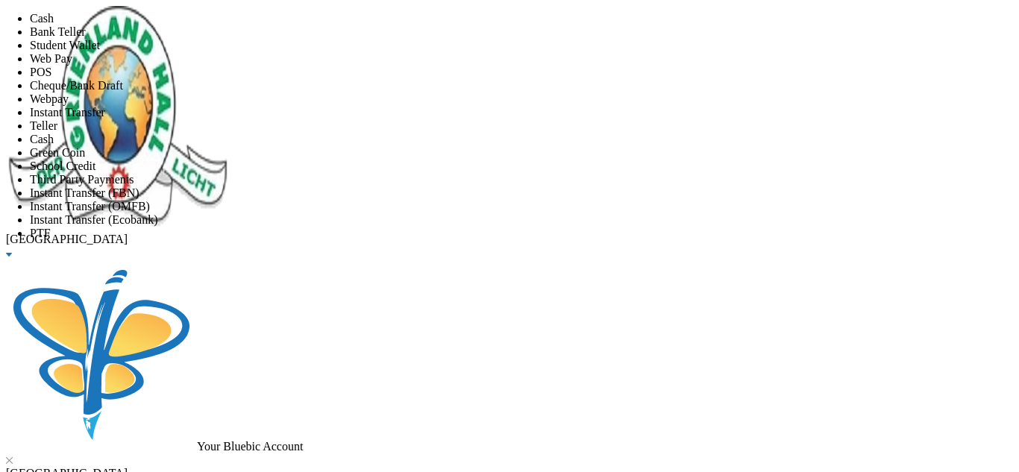
click at [425, 119] on li "Instant Transfer" at bounding box center [524, 112] width 989 height 13
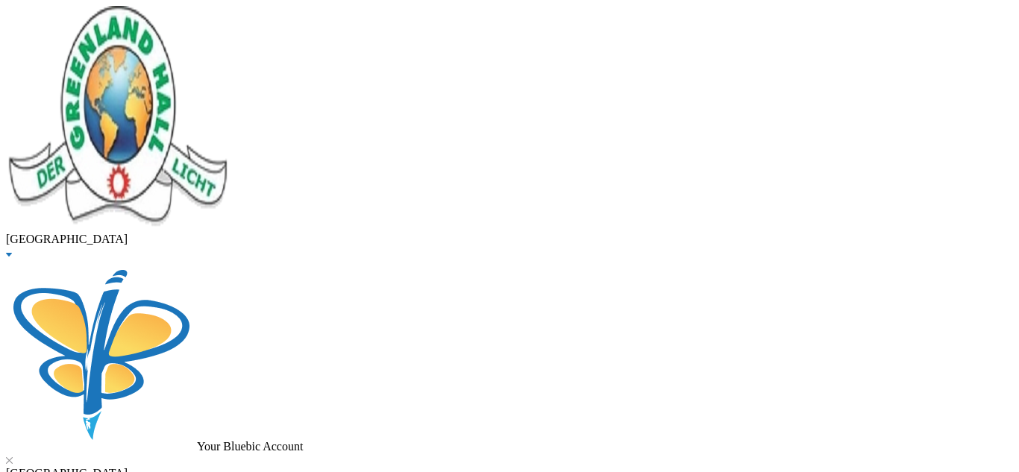
scroll to position [95, 0]
type input "[DATE]"
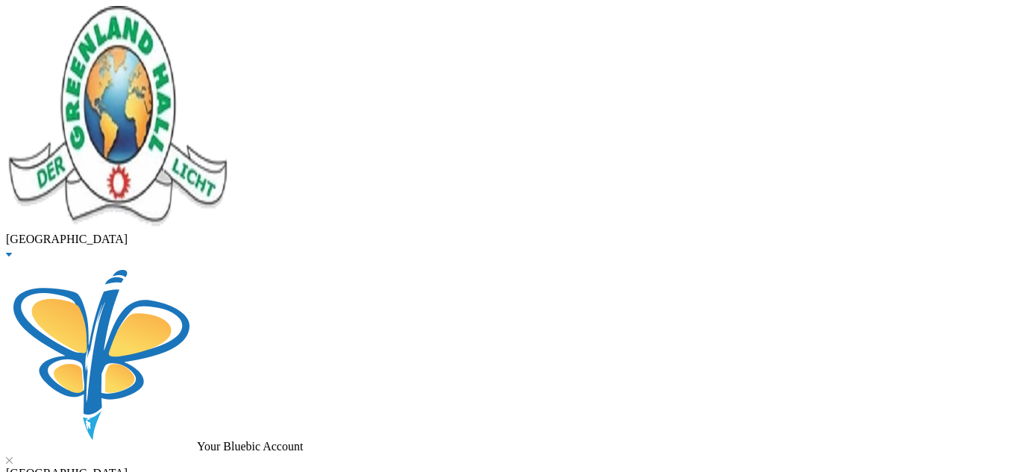
checkbox input "false"
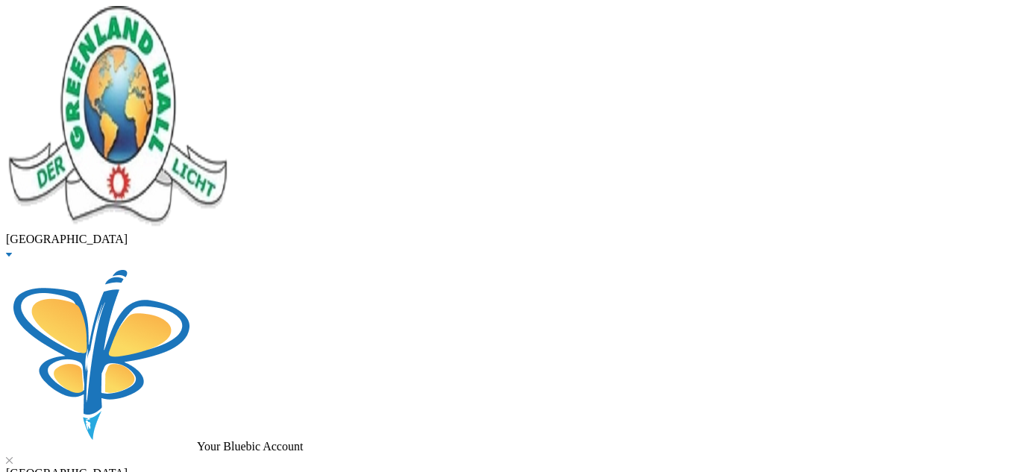
drag, startPoint x: 172, startPoint y: 123, endPoint x: 162, endPoint y: 123, distance: 9.7
type input "tugbogbo"
checkbox input "true"
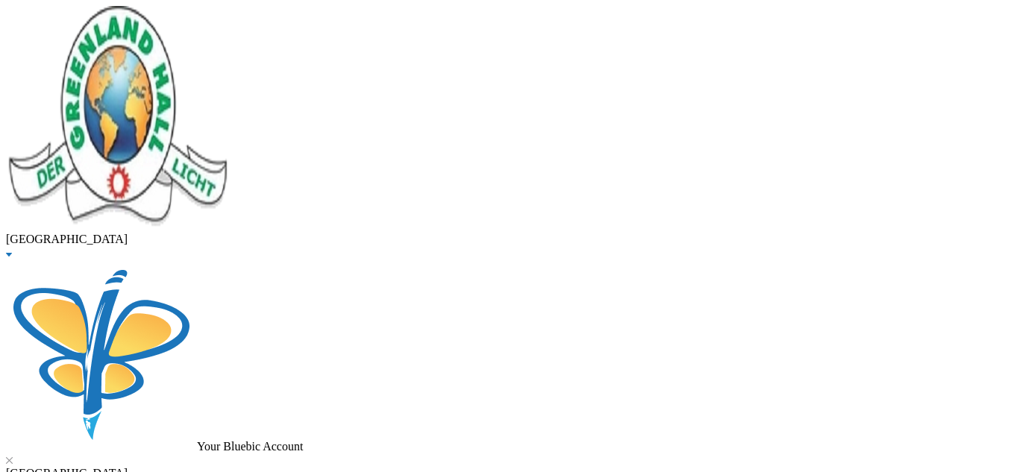
drag, startPoint x: 1007, startPoint y: 205, endPoint x: 1007, endPoint y: 353, distance: 147.7
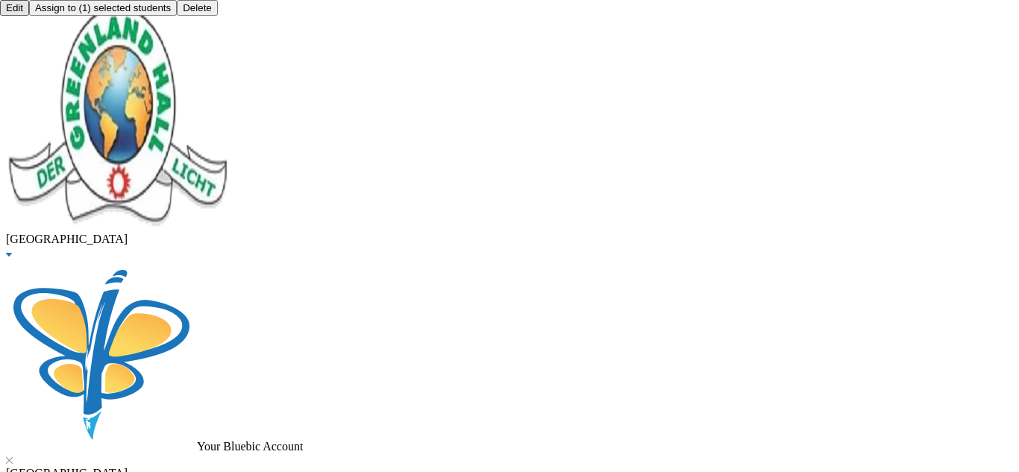
click at [177, 16] on button "Assign to ( 1 ) selected students" at bounding box center [103, 8] width 148 height 16
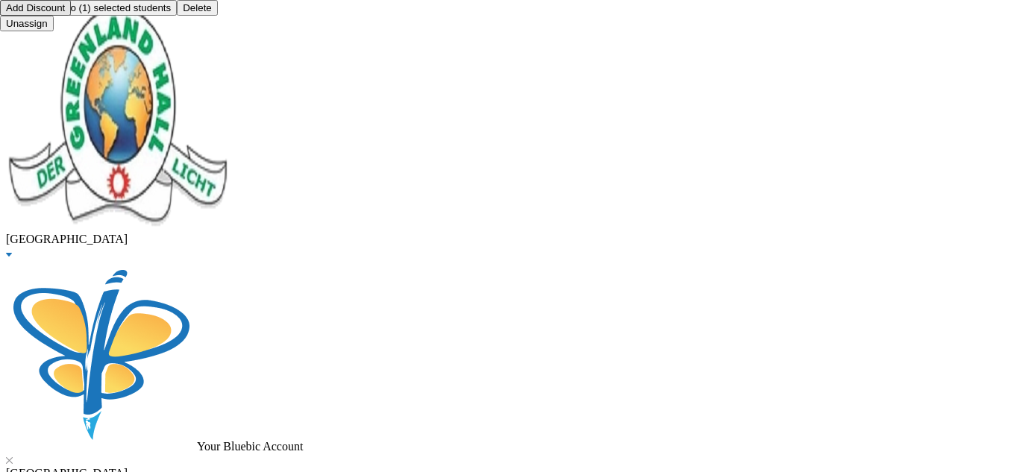
click at [71, 16] on button "Add Discount" at bounding box center [35, 8] width 71 height 16
type textarea "one trip"
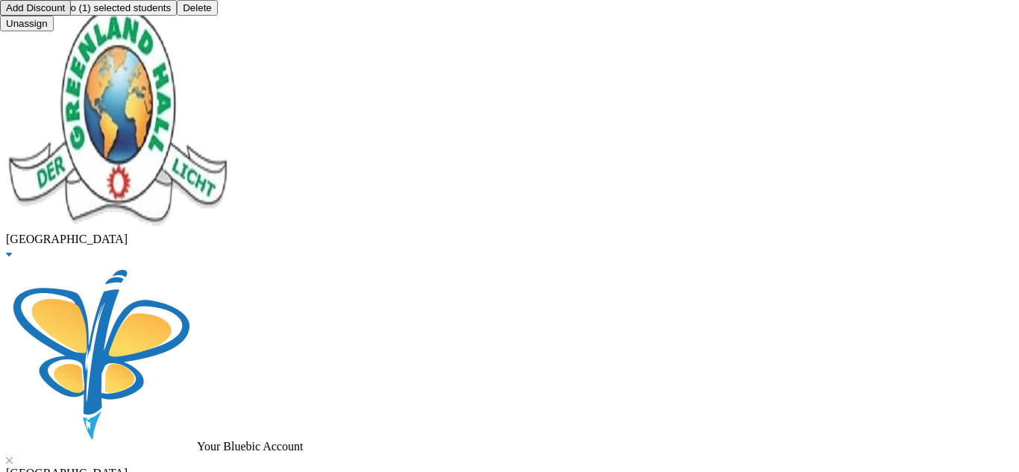
type input "45000"
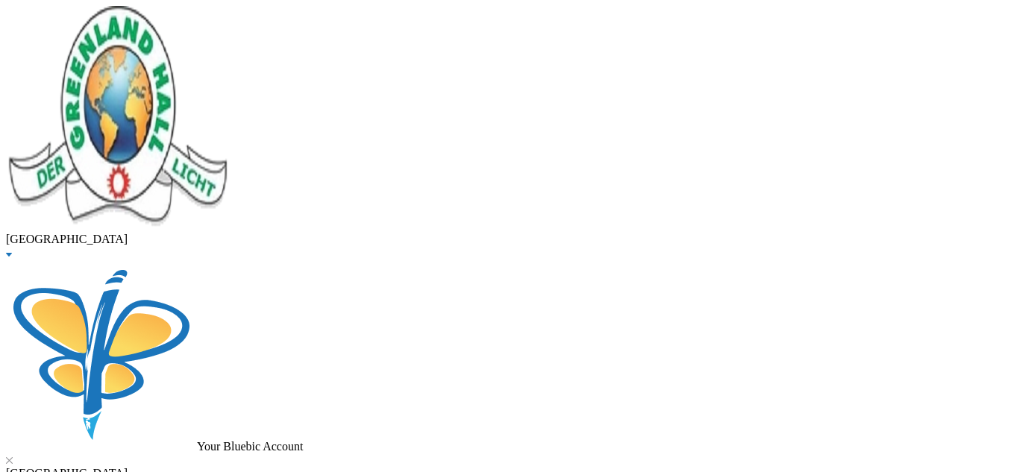
checkbox input "true"
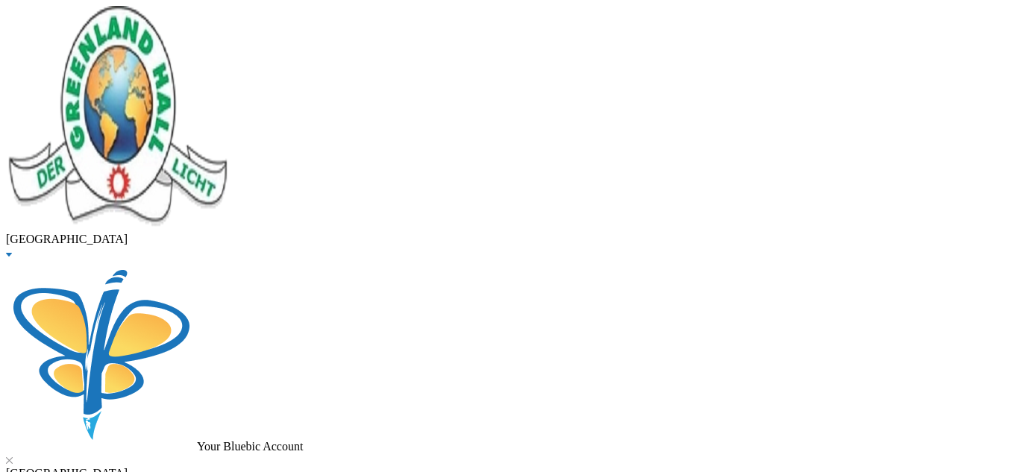
type input "45000"
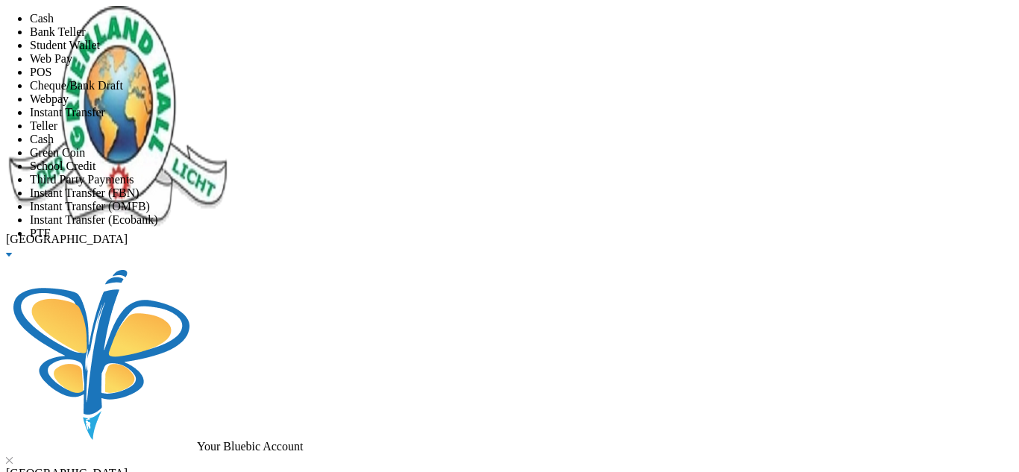
scroll to position [175, 0]
click at [474, 200] on li "Instant Transfer (OMFB)" at bounding box center [524, 206] width 989 height 13
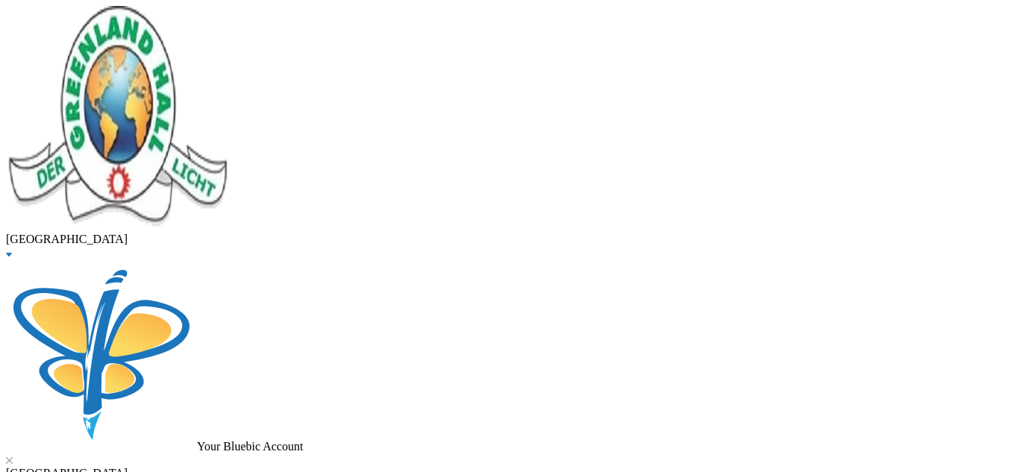
scroll to position [95, 0]
type input "[DATE]"
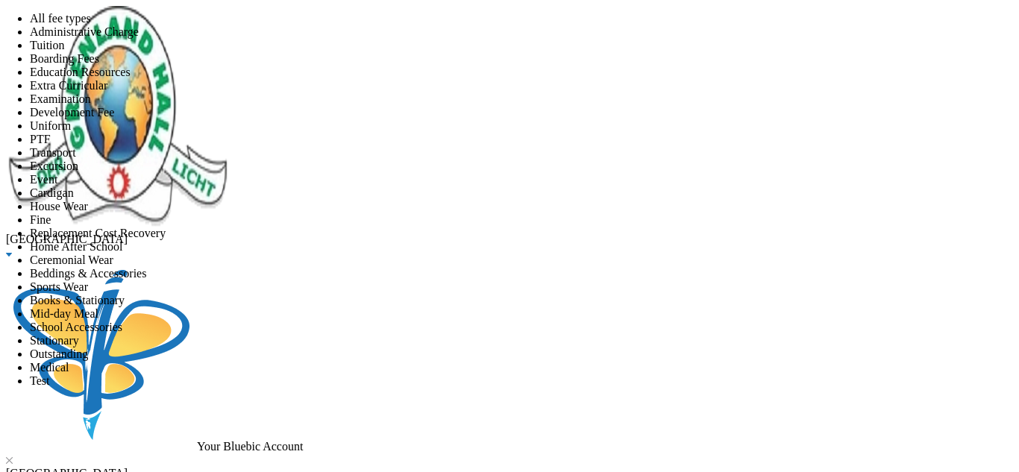
scroll to position [104, 0]
click at [518, 160] on li "Transport" at bounding box center [524, 152] width 989 height 13
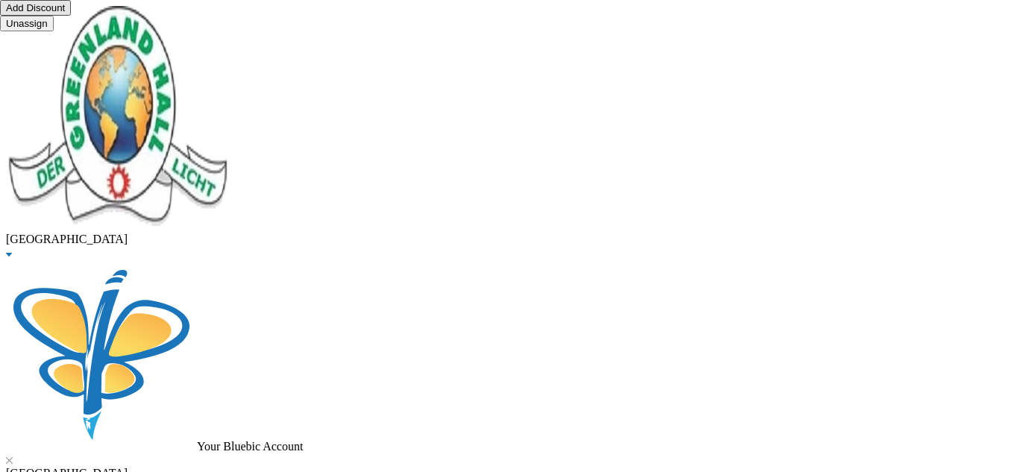
scroll to position [43, 0]
